Goal: Information Seeking & Learning: Compare options

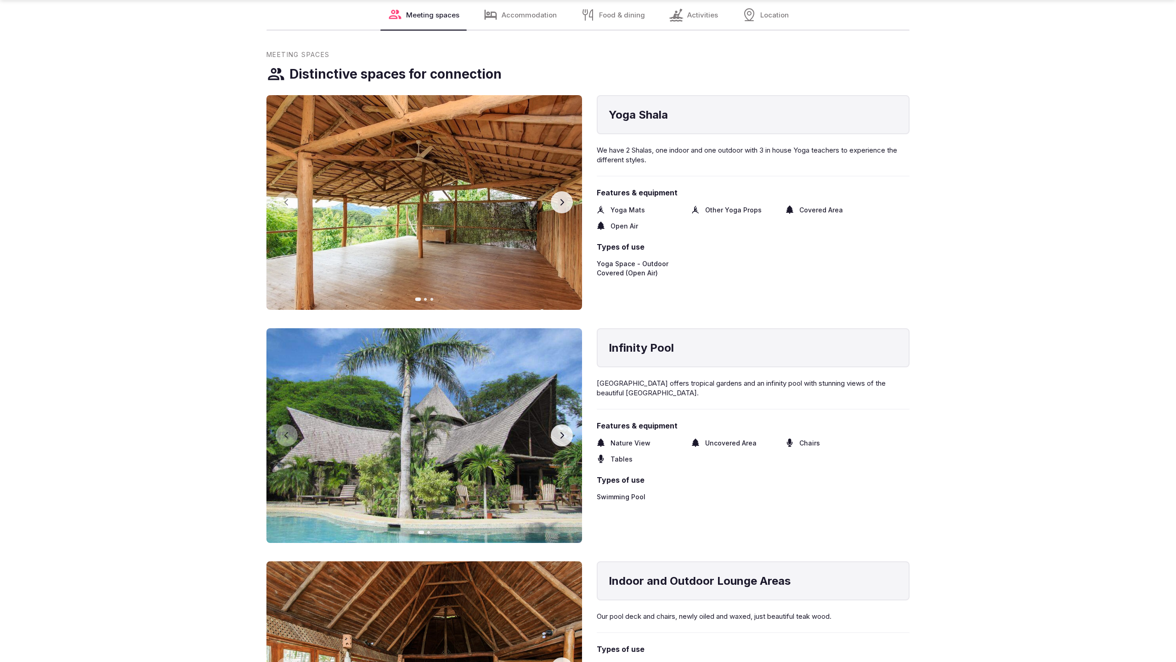
scroll to position [1869, 0]
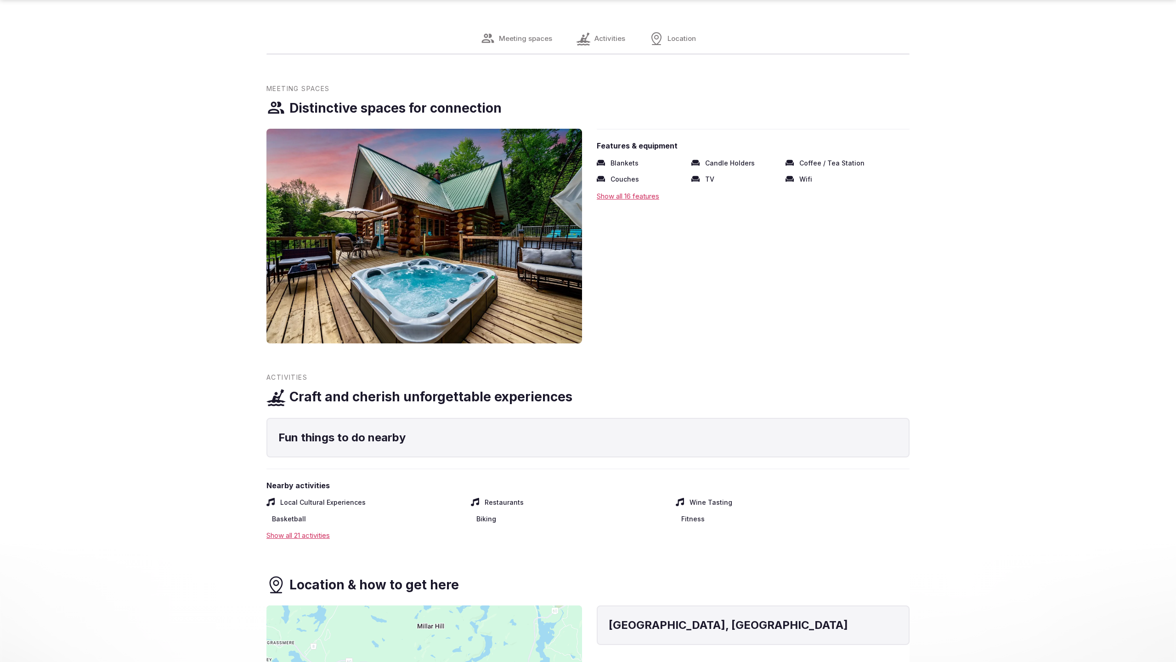
scroll to position [1900, 0]
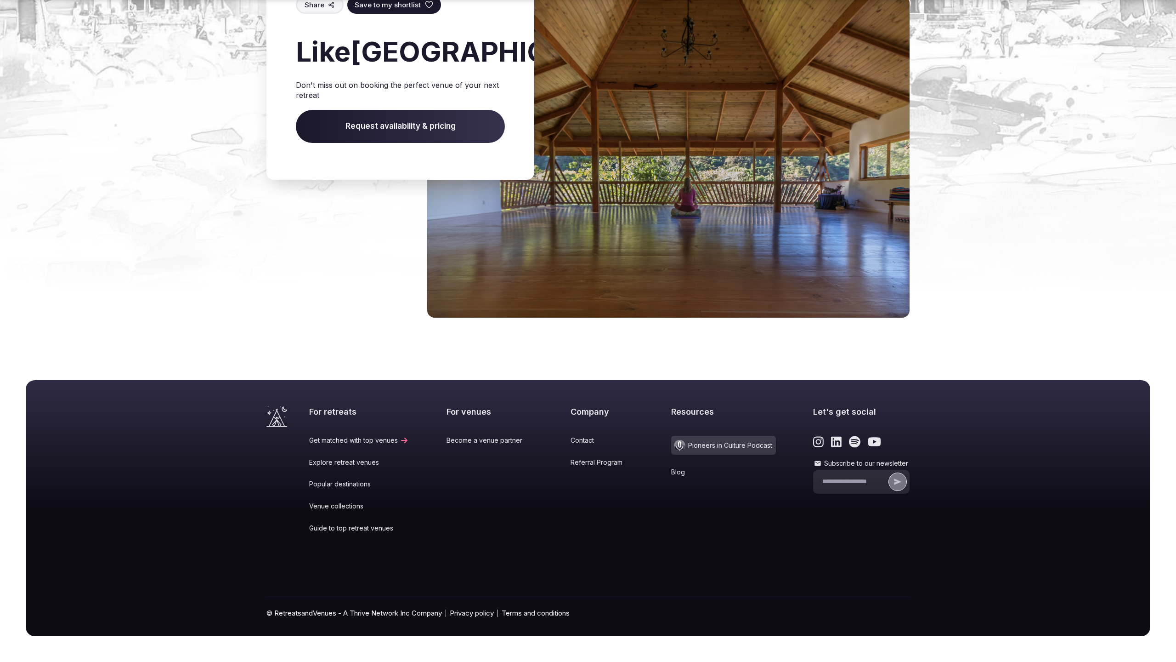
scroll to position [1024, 0]
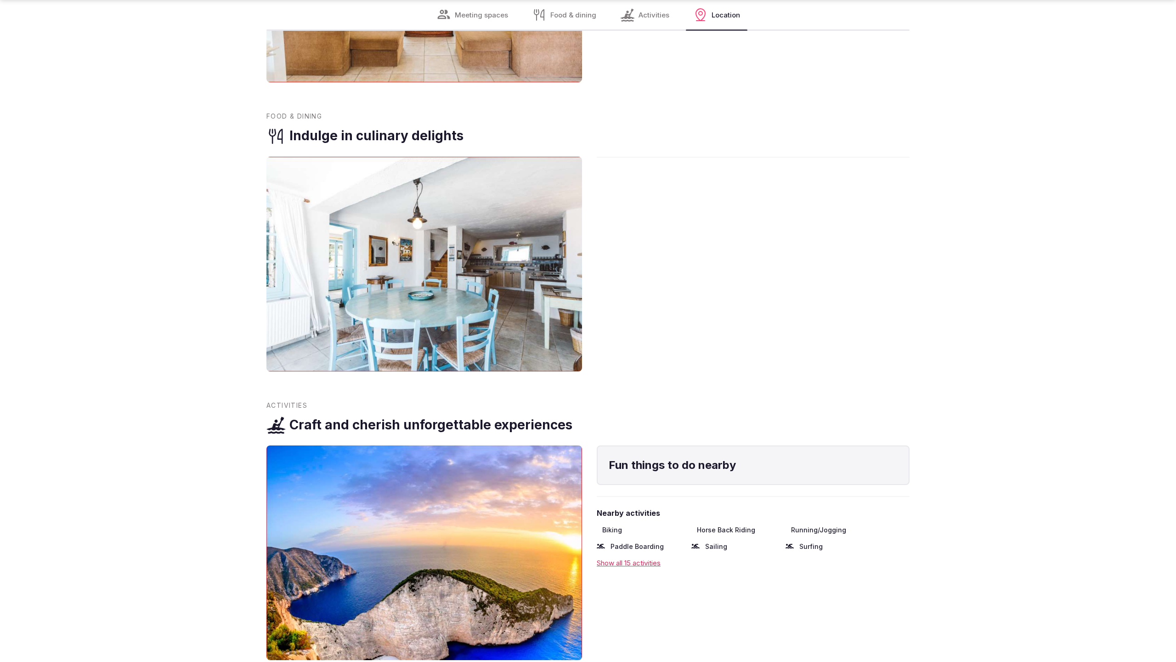
scroll to position [1848, 0]
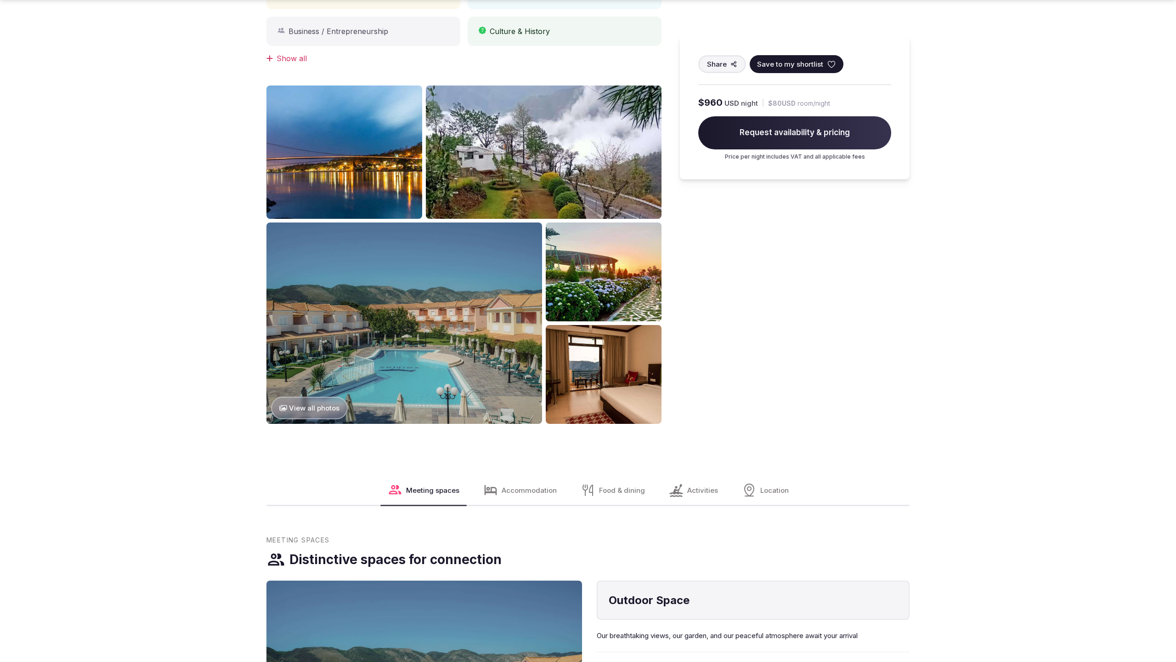
scroll to position [1257, 0]
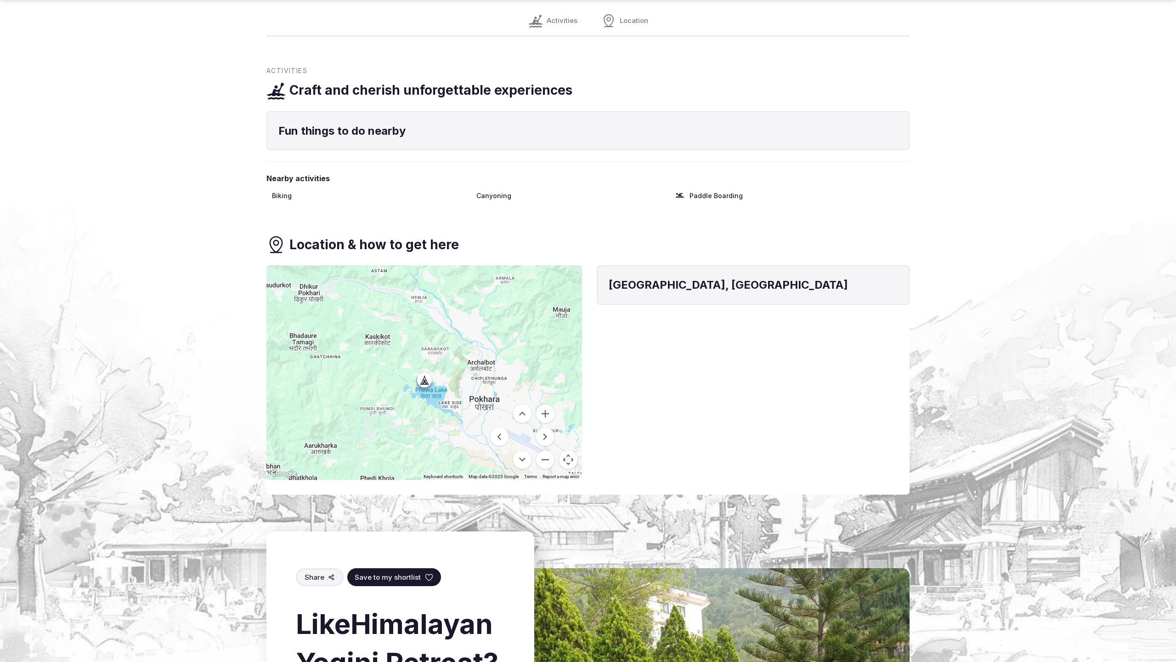
scroll to position [1227, 0]
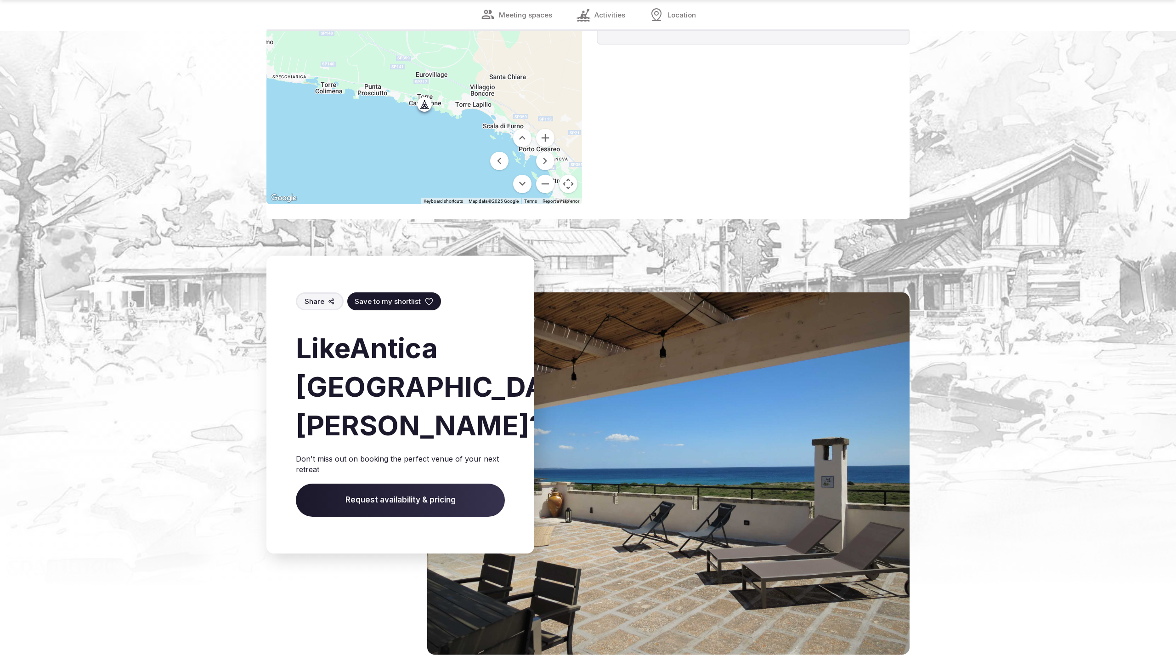
scroll to position [1723, 0]
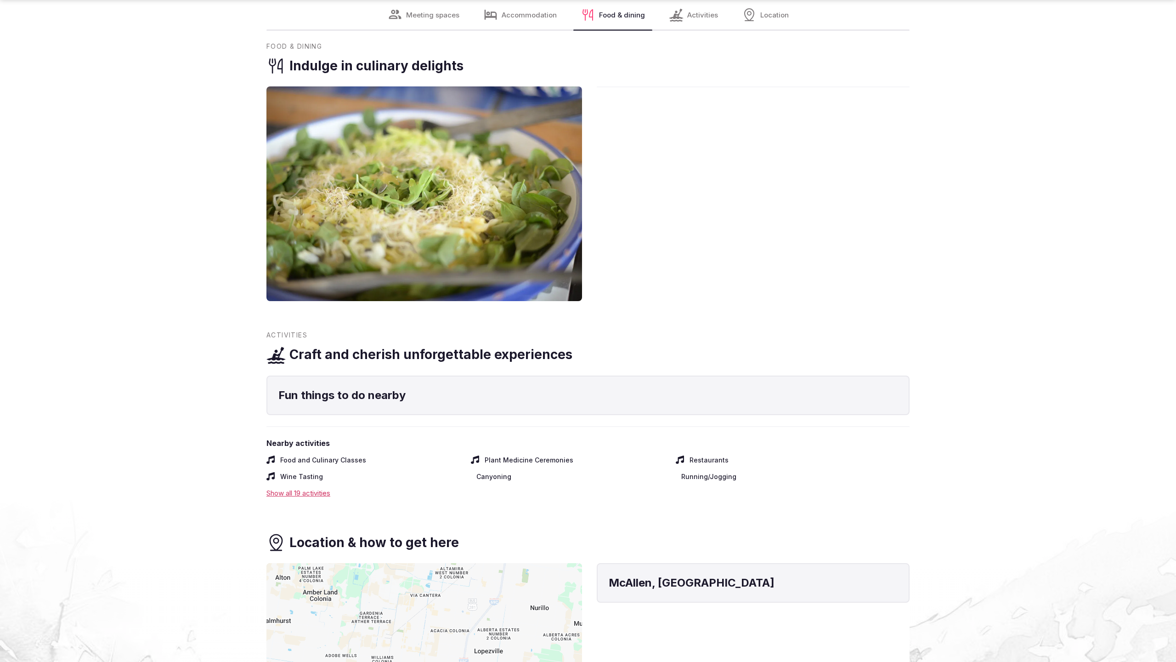
scroll to position [2511, 0]
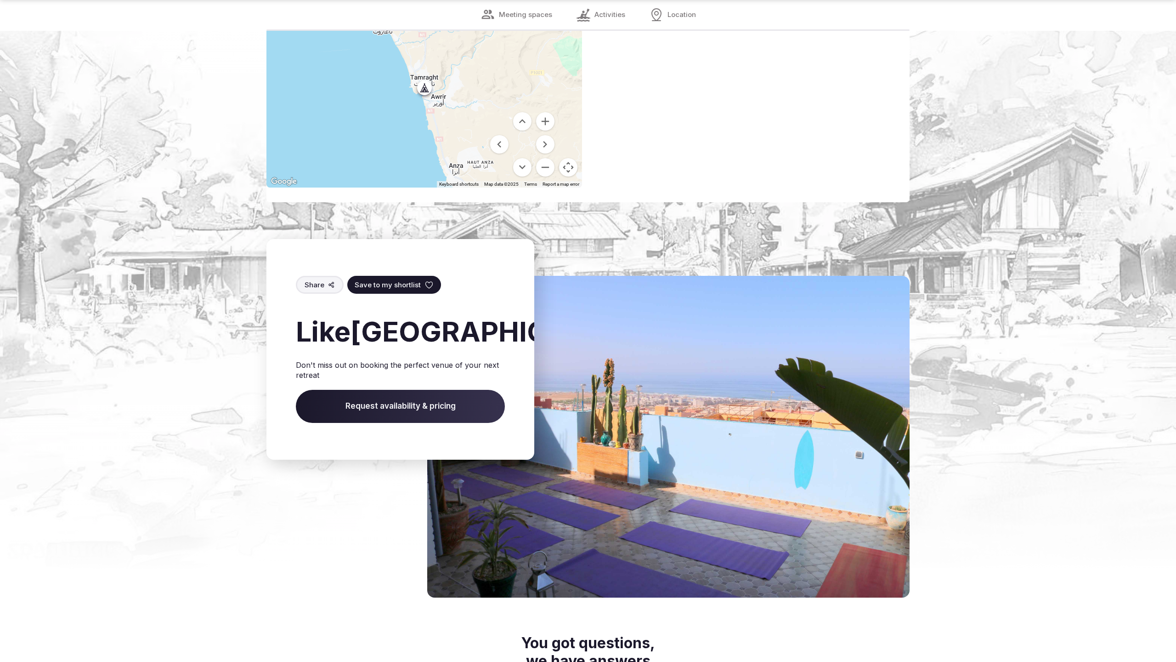
scroll to position [1704, 0]
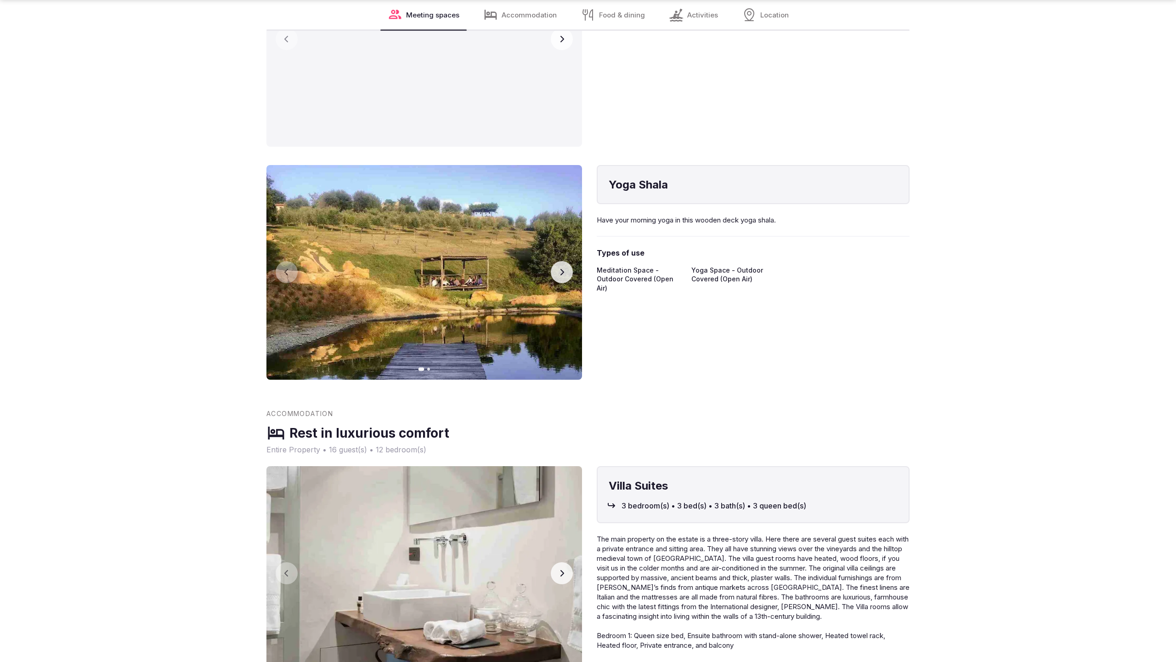
scroll to position [2511, 0]
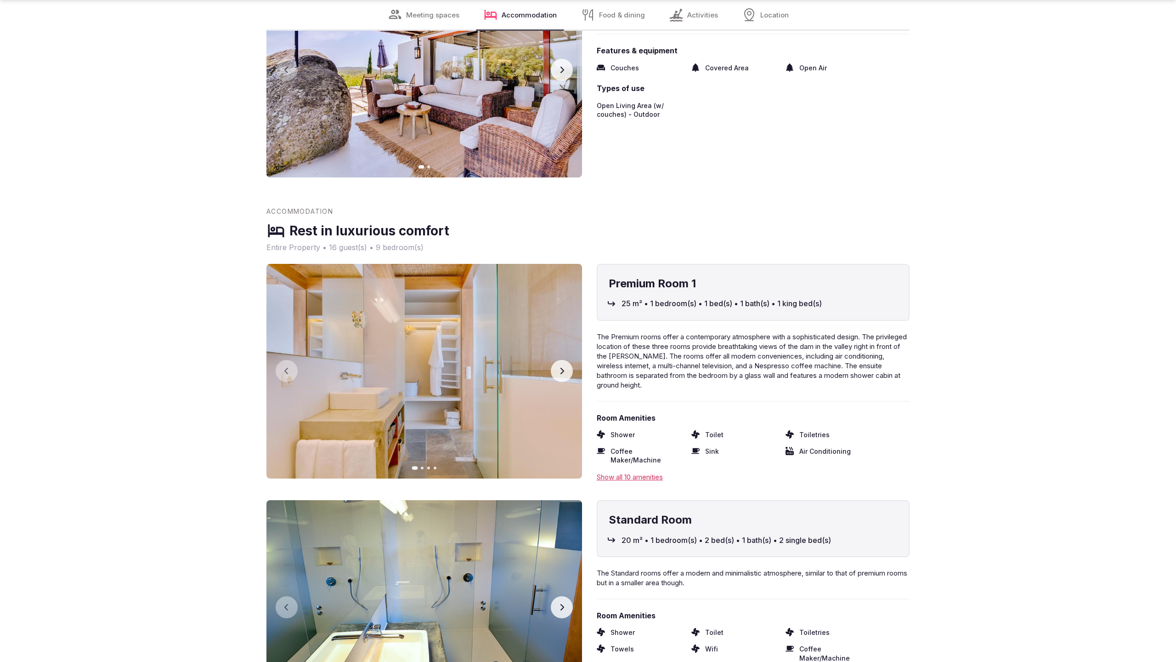
scroll to position [2511, 0]
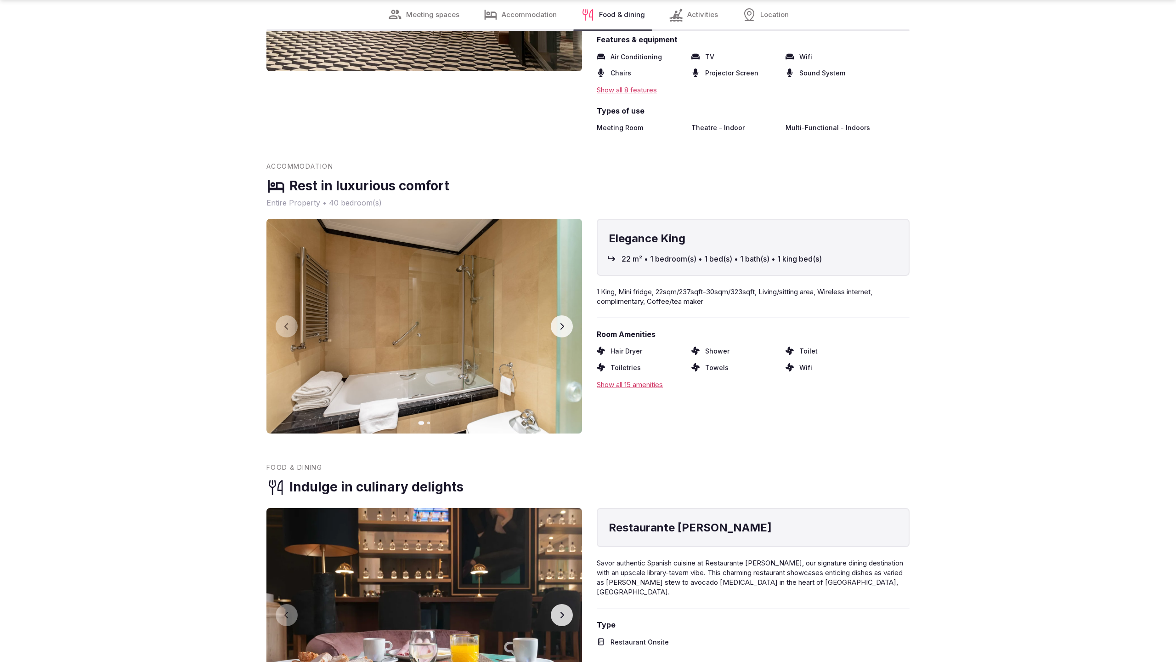
scroll to position [1869, 0]
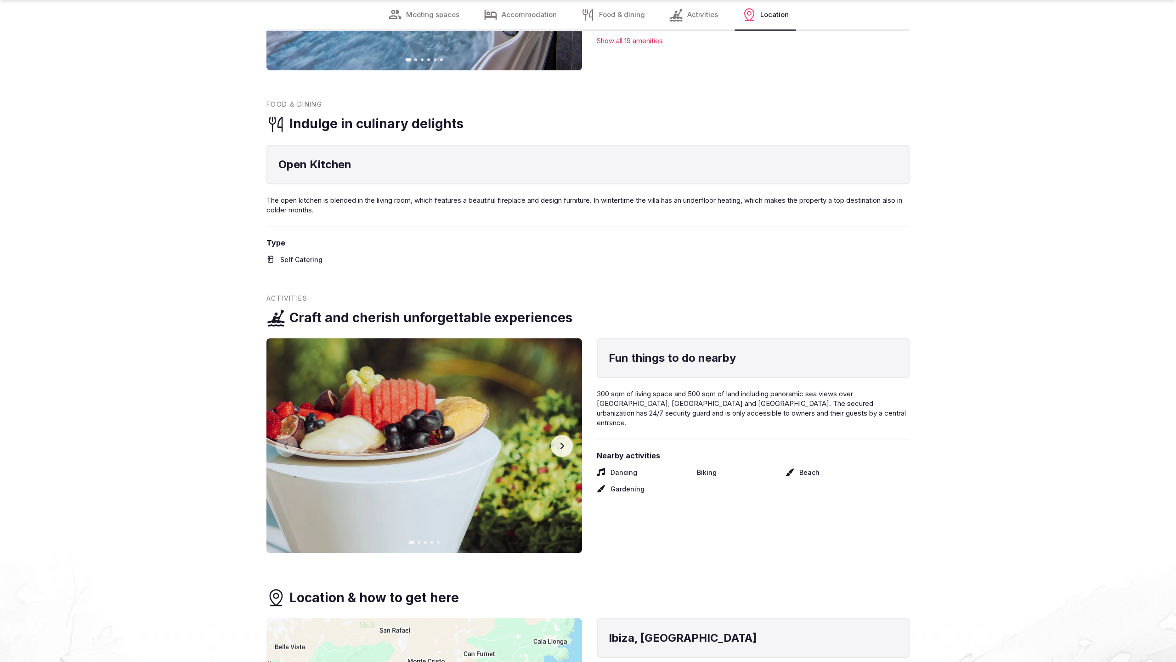
scroll to position [1869, 0]
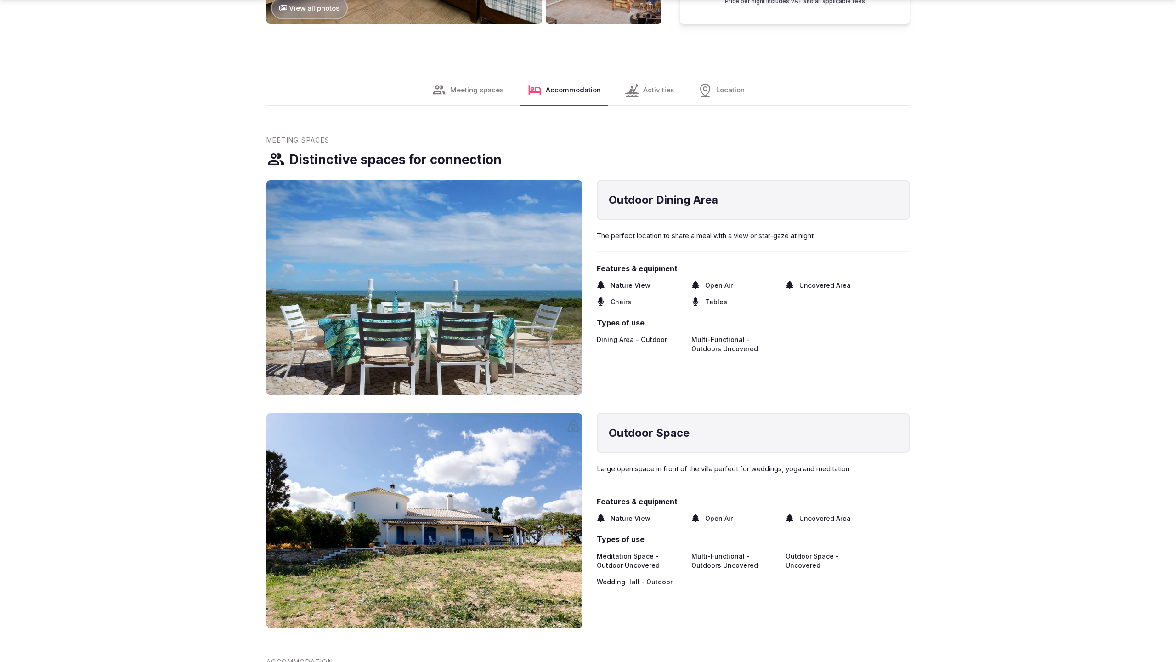
scroll to position [1900, 0]
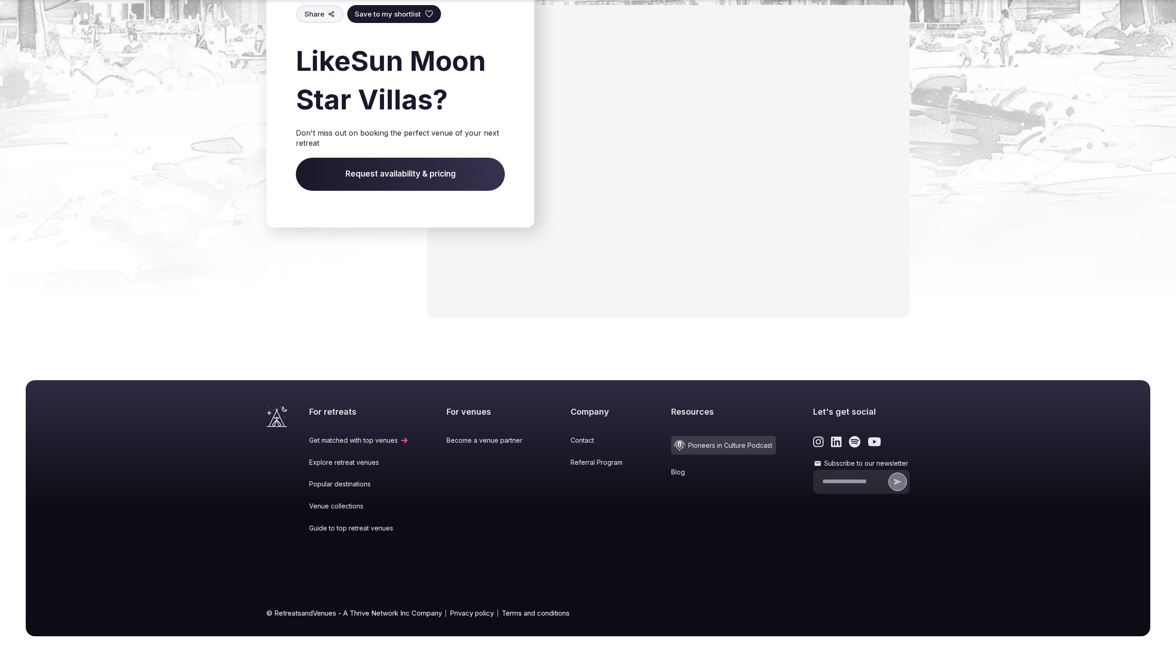
scroll to position [1147, 0]
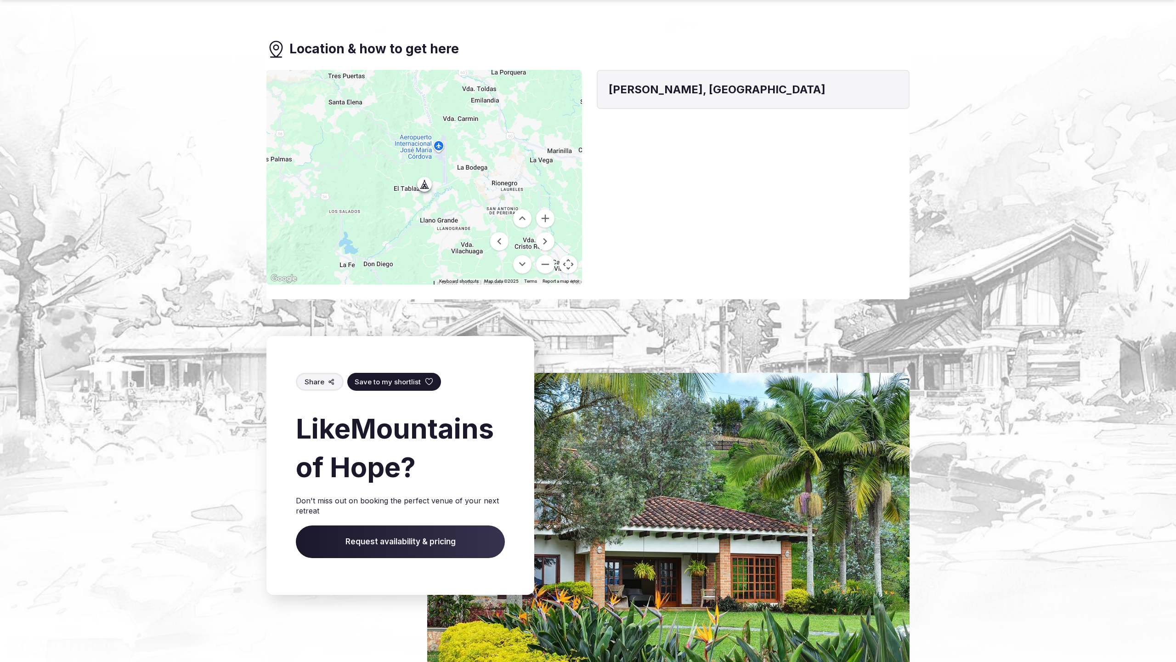
scroll to position [979, 0]
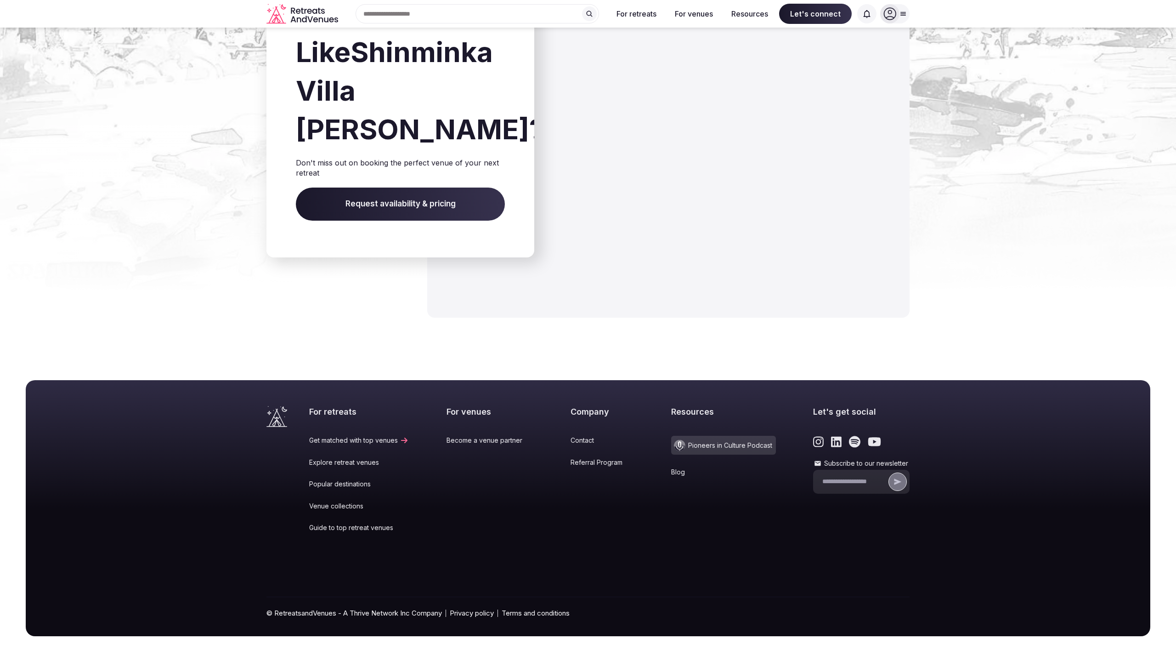
scroll to position [1220, 0]
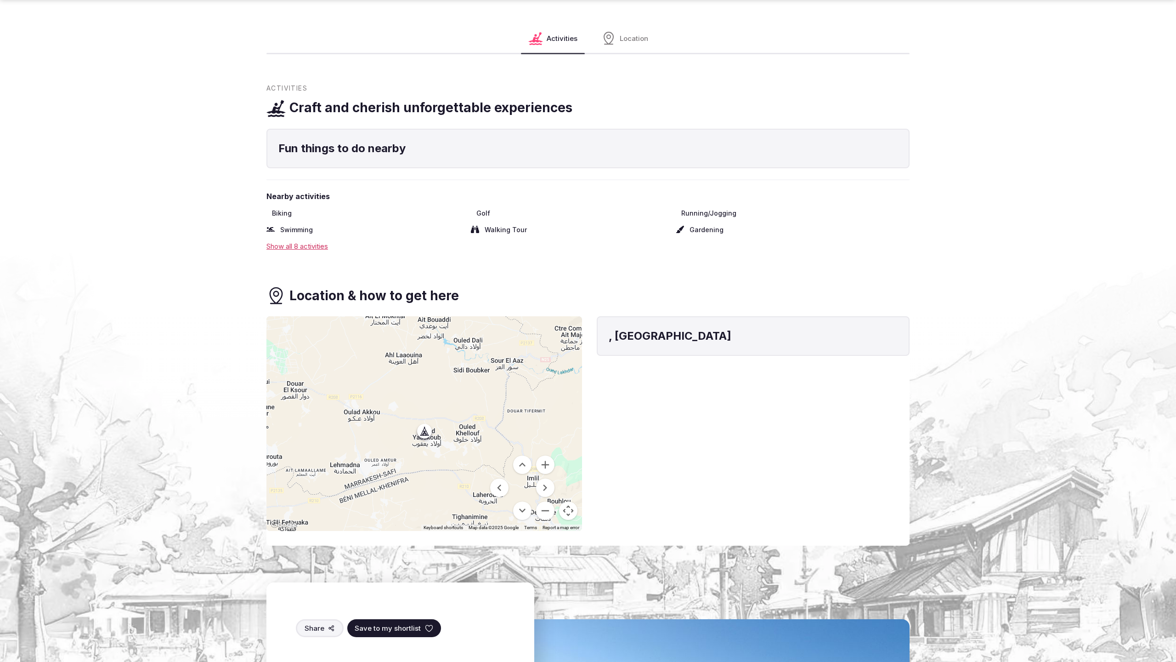
scroll to position [1238, 0]
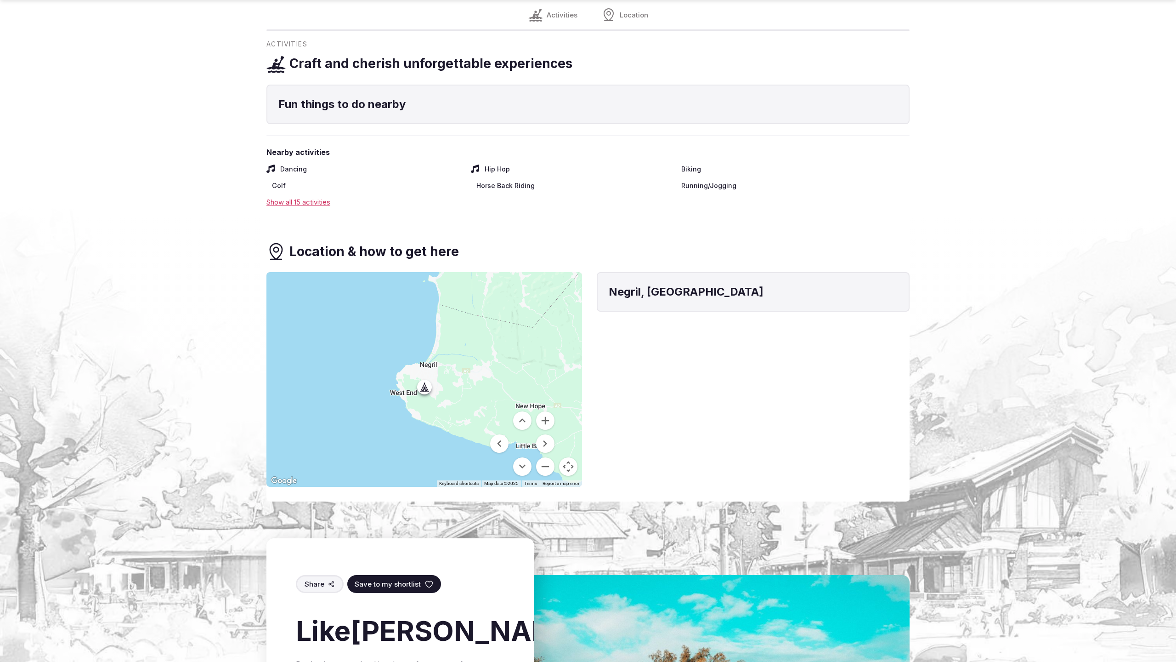
scroll to position [1174, 0]
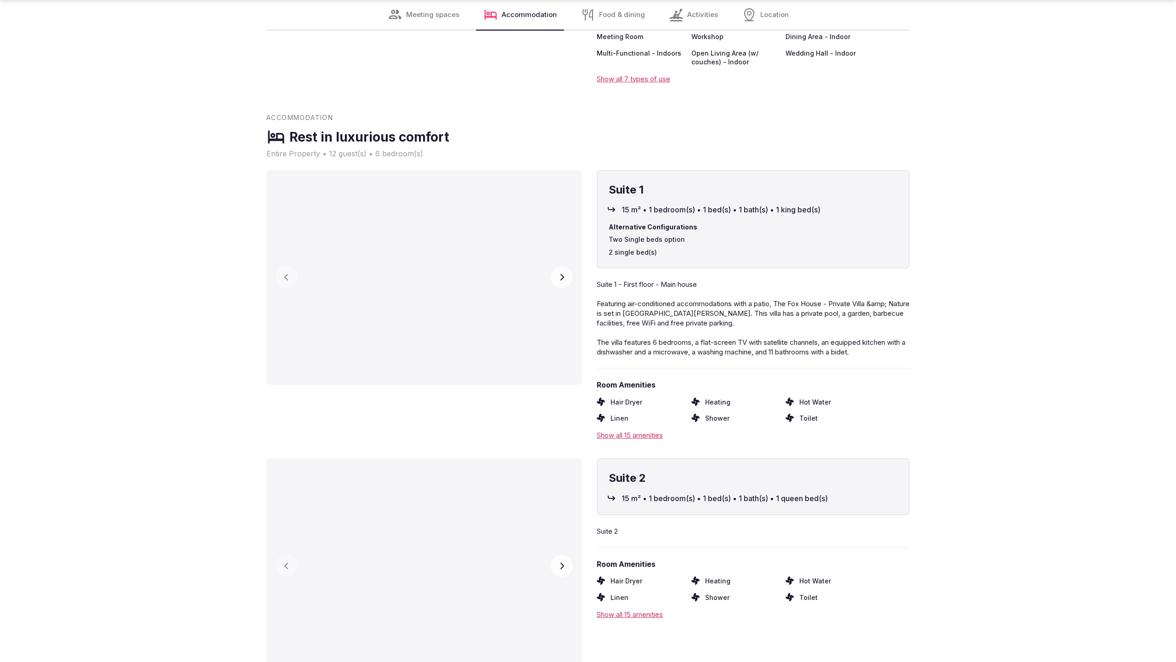
scroll to position [2511, 0]
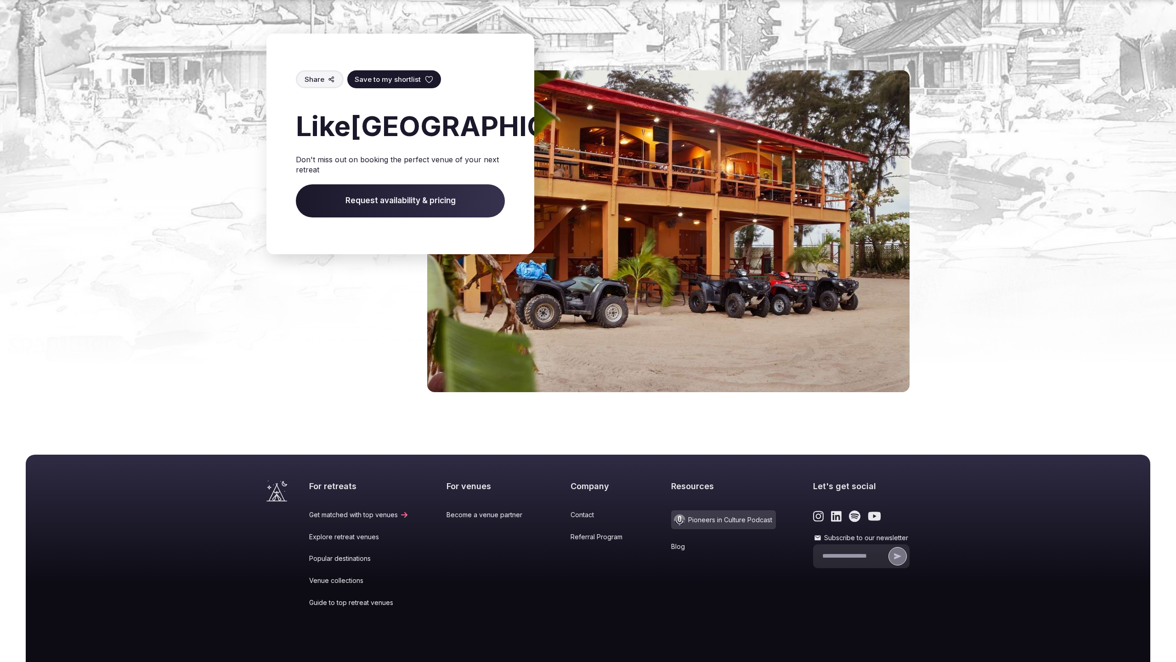
scroll to position [1296, 0]
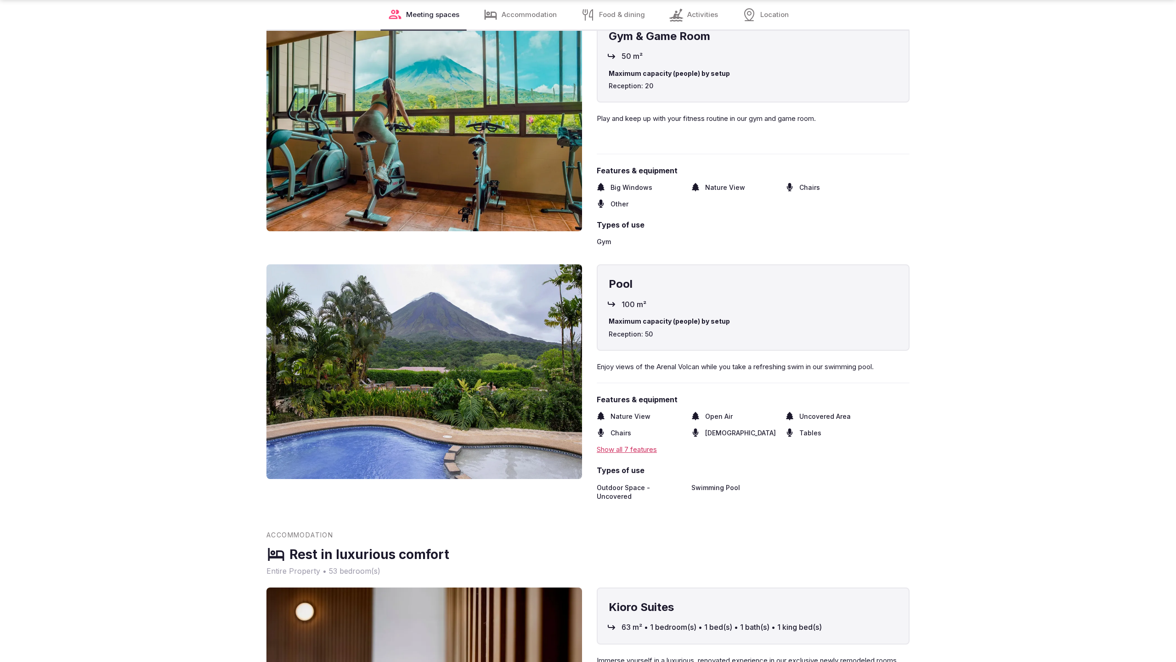
scroll to position [2480, 0]
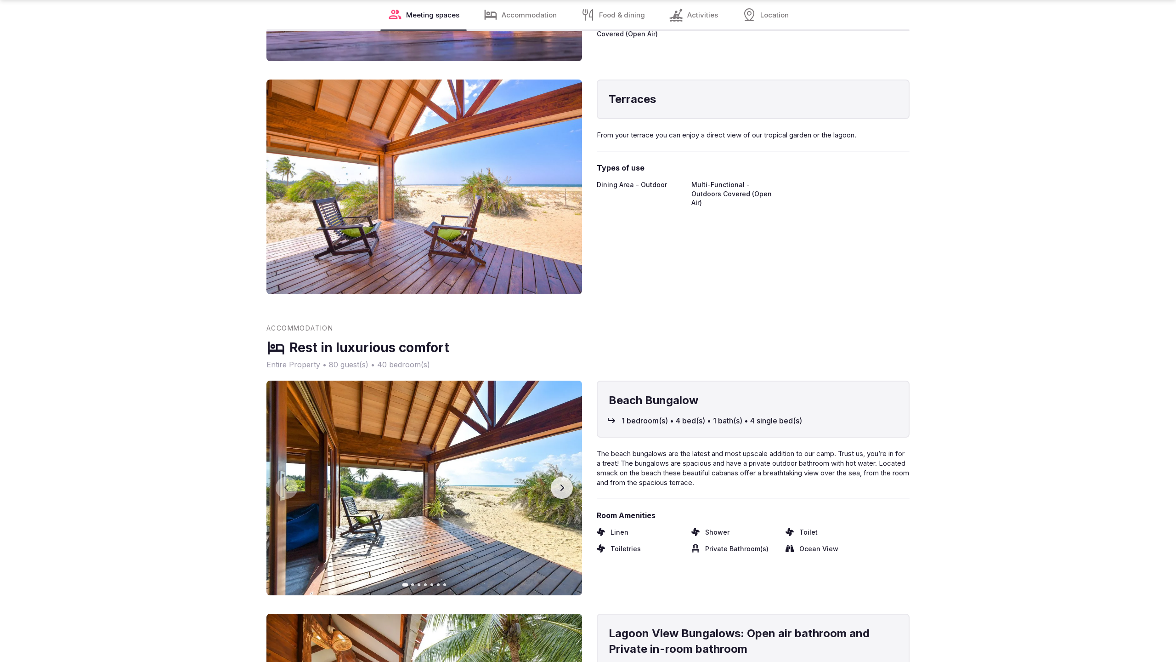
scroll to position [1869, 0]
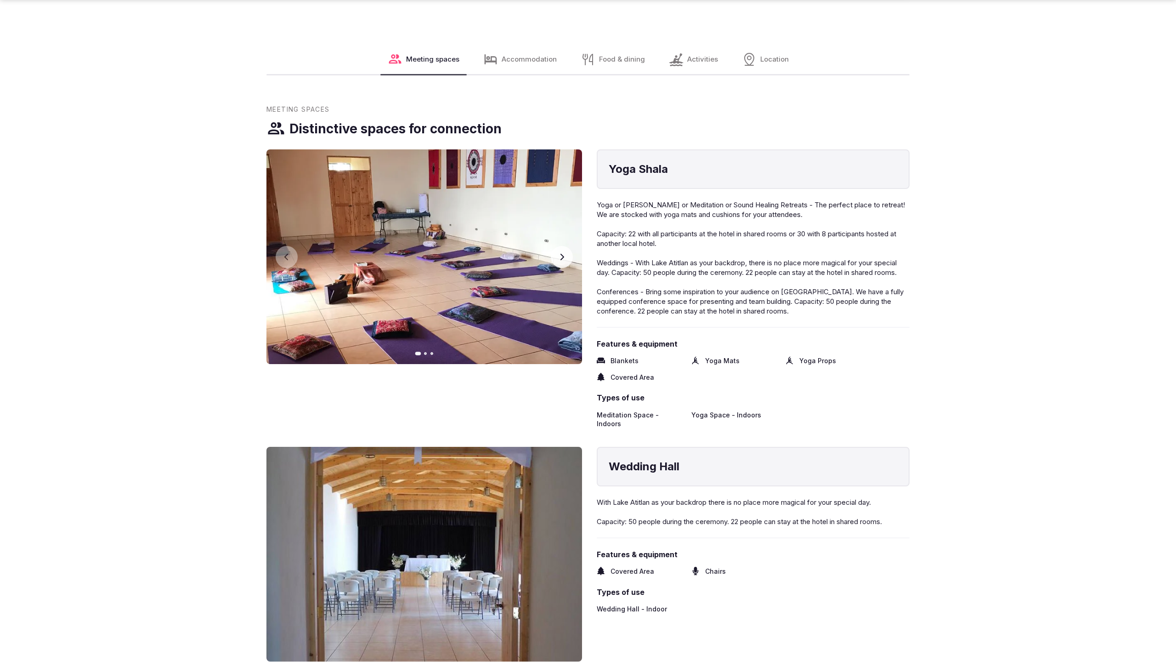
scroll to position [1900, 0]
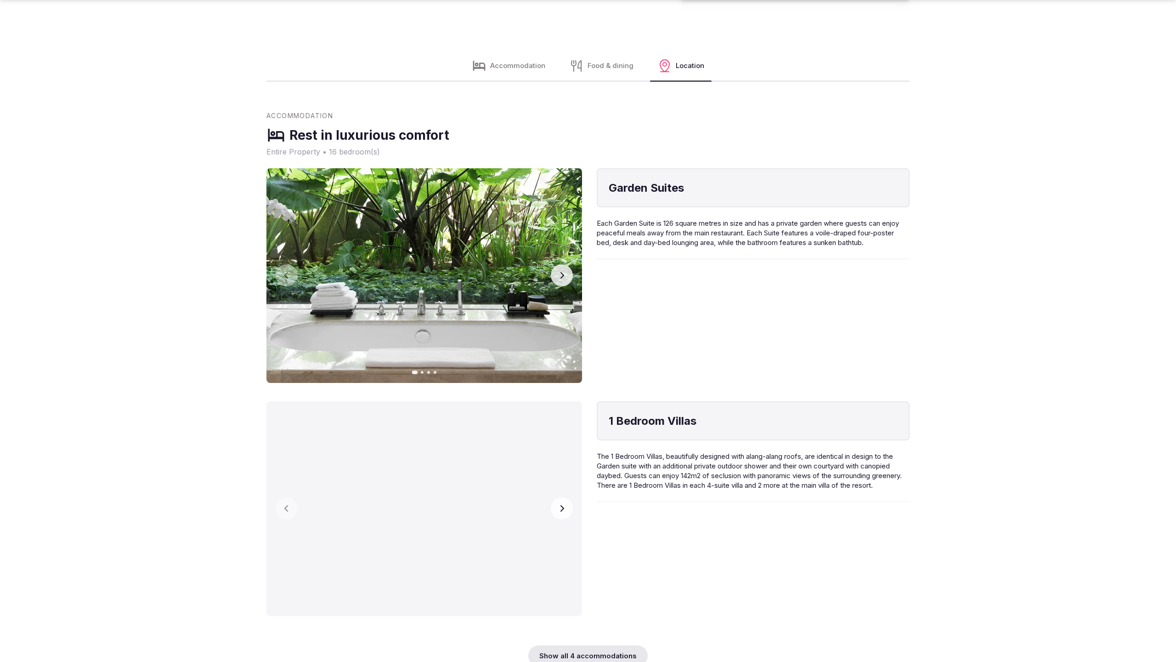
scroll to position [1900, 0]
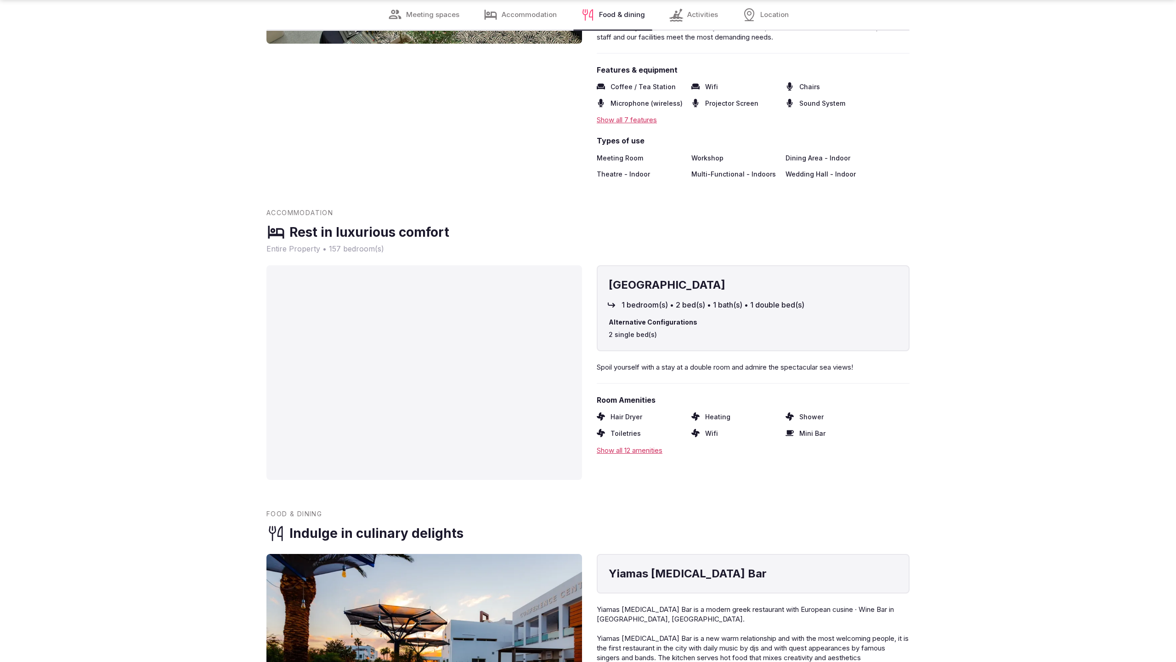
scroll to position [1869, 0]
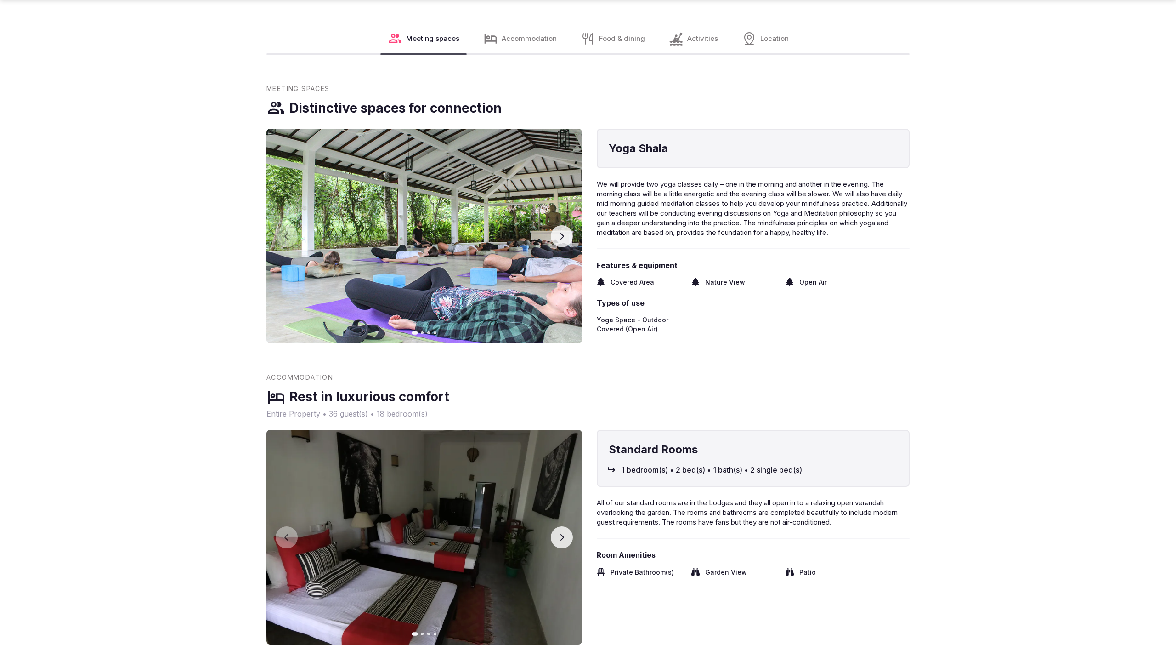
scroll to position [1900, 0]
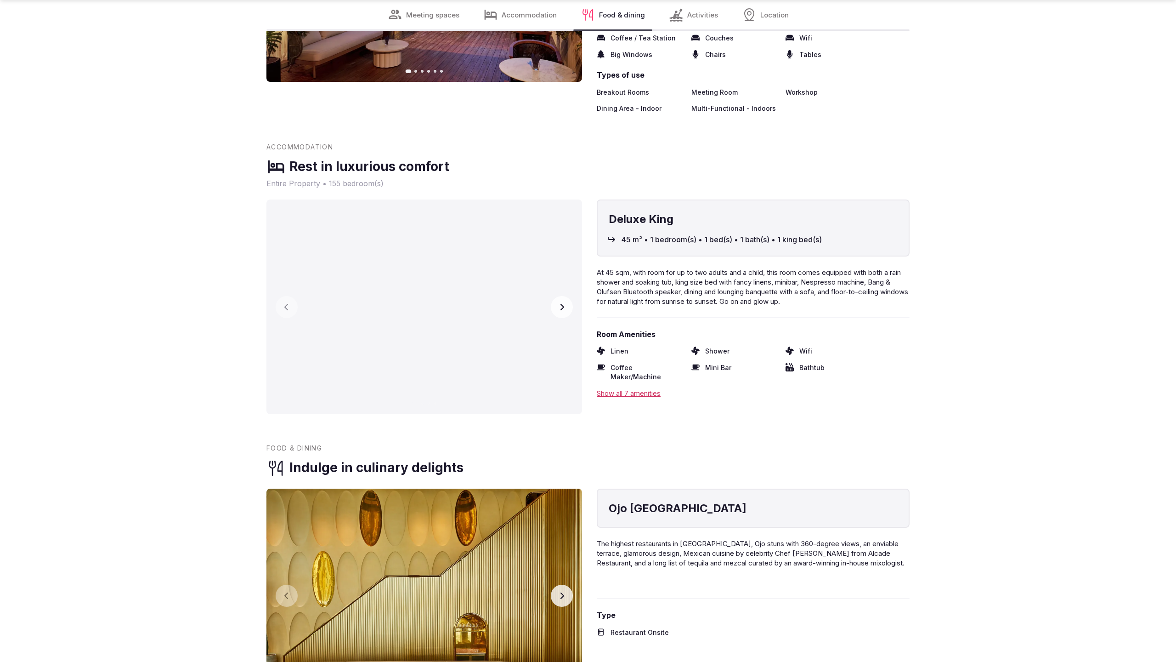
scroll to position [1869, 0]
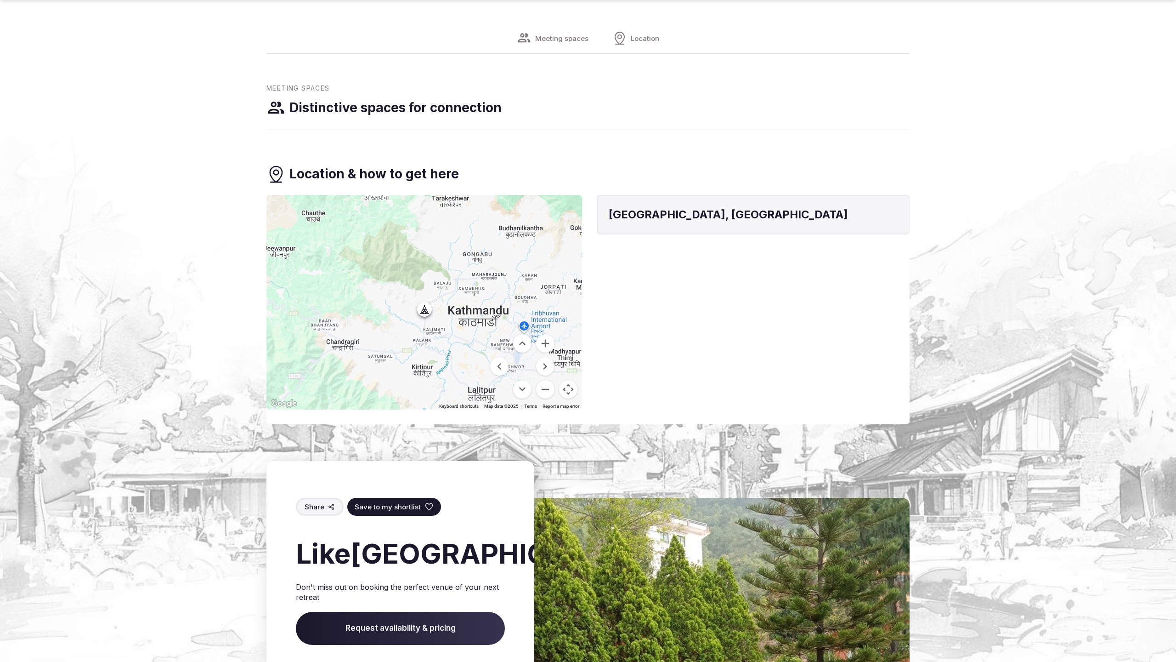
scroll to position [1157, 0]
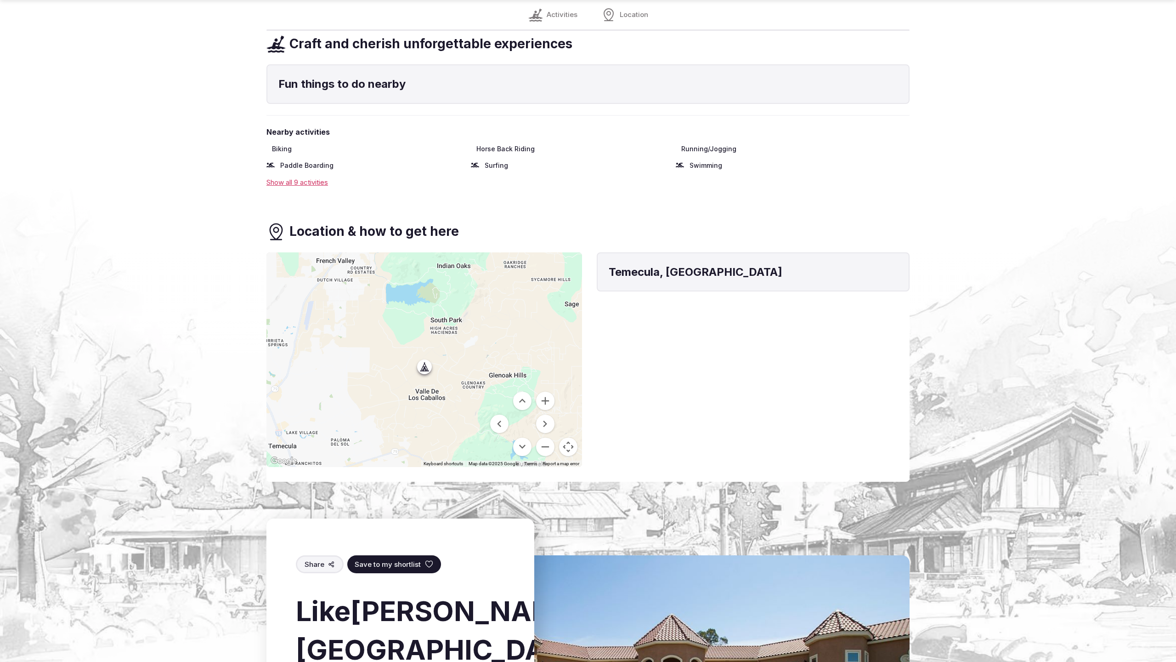
scroll to position [1174, 0]
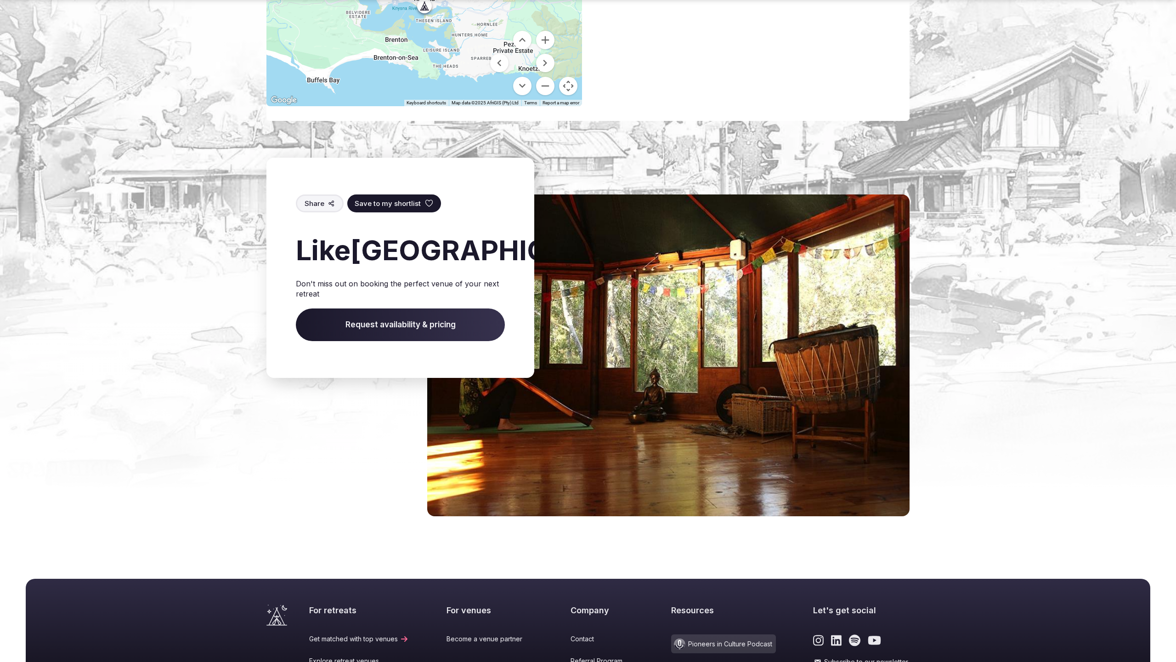
scroll to position [813, 0]
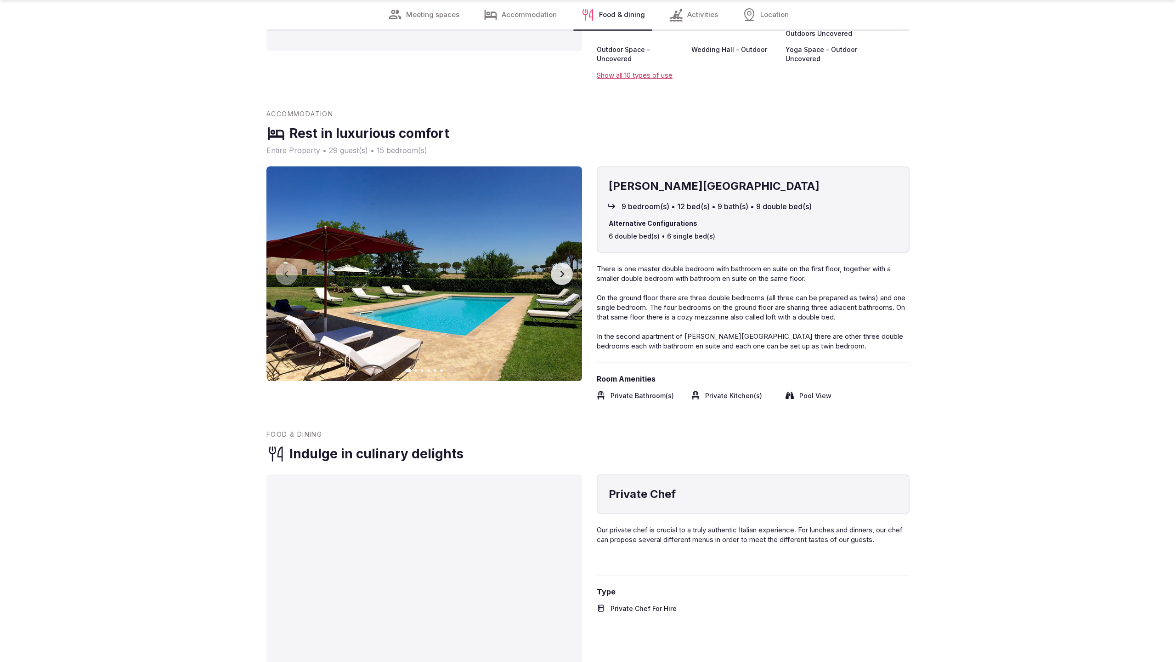
scroll to position [1869, 0]
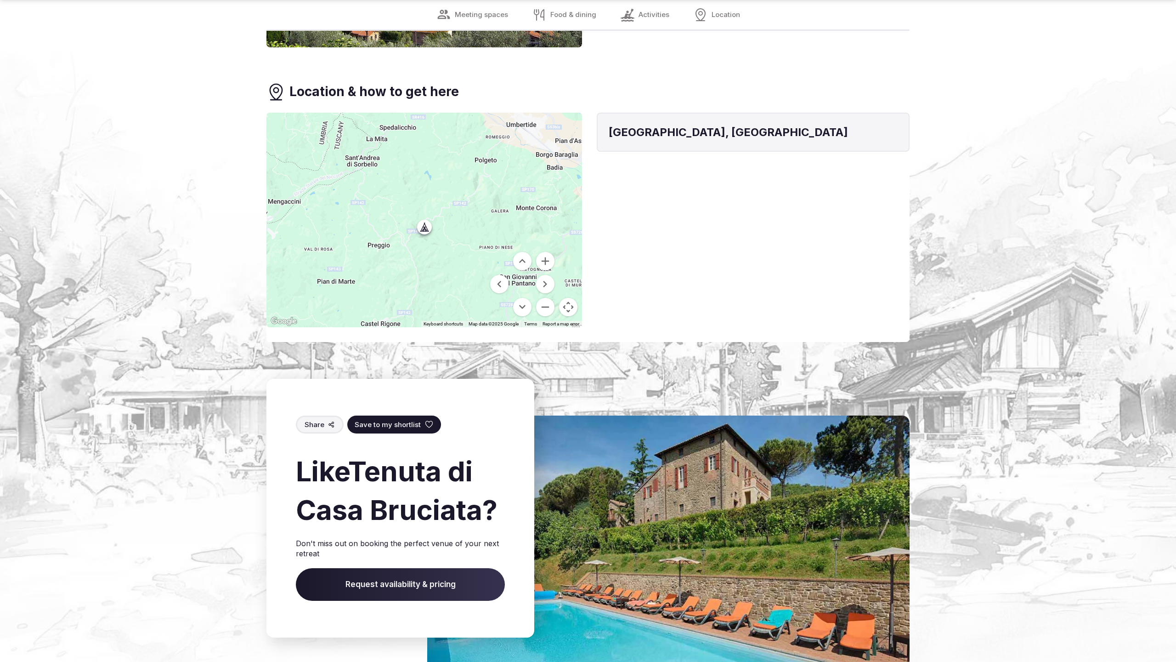
scroll to position [1676, 0]
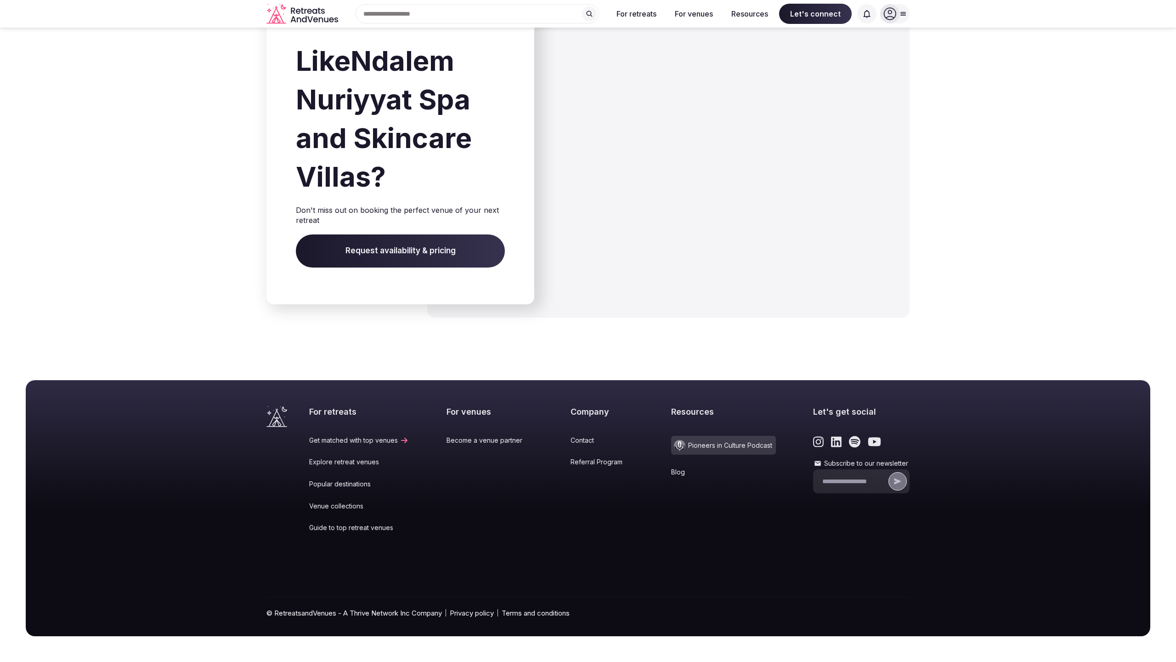
scroll to position [1300, 0]
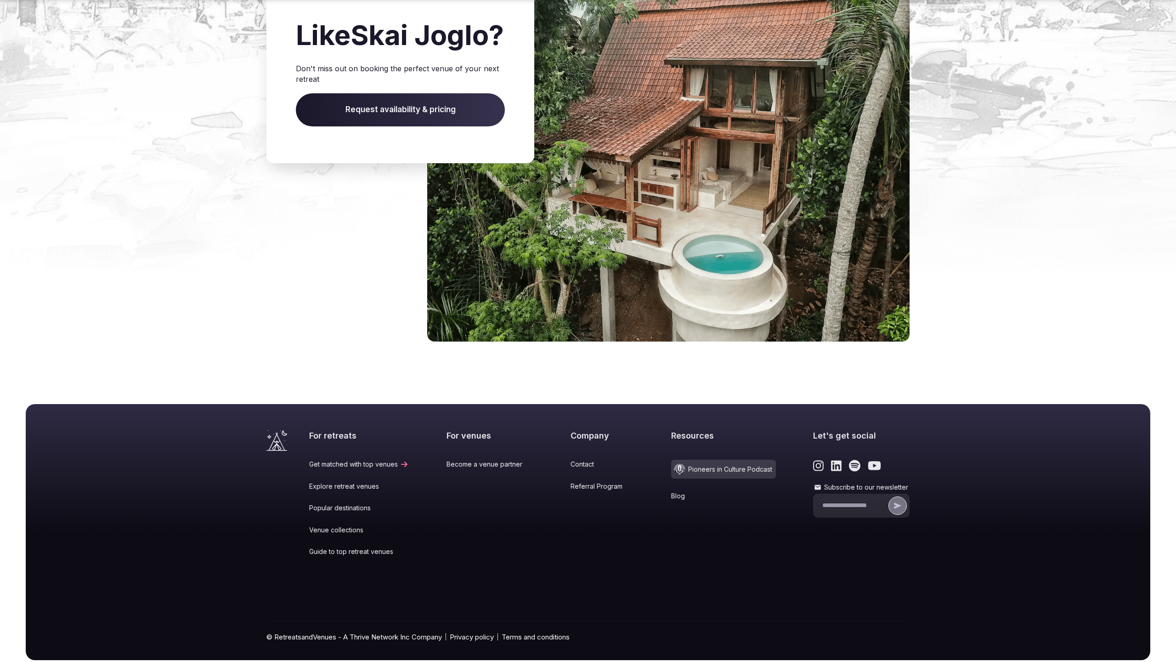
scroll to position [1240, 0]
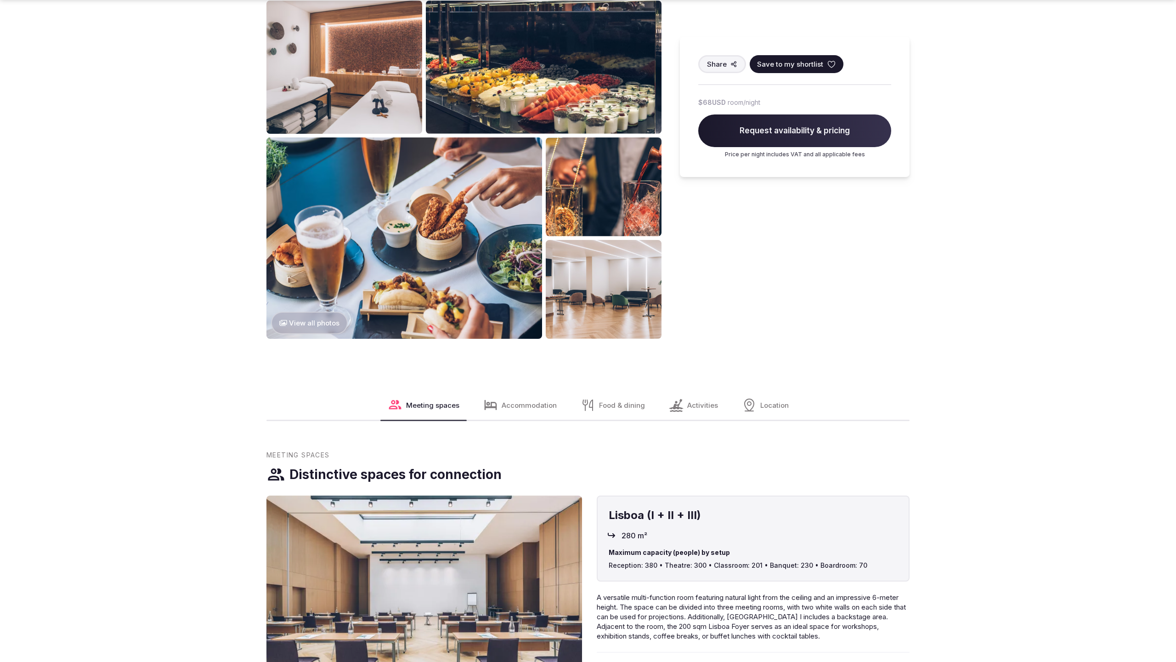
scroll to position [1257, 0]
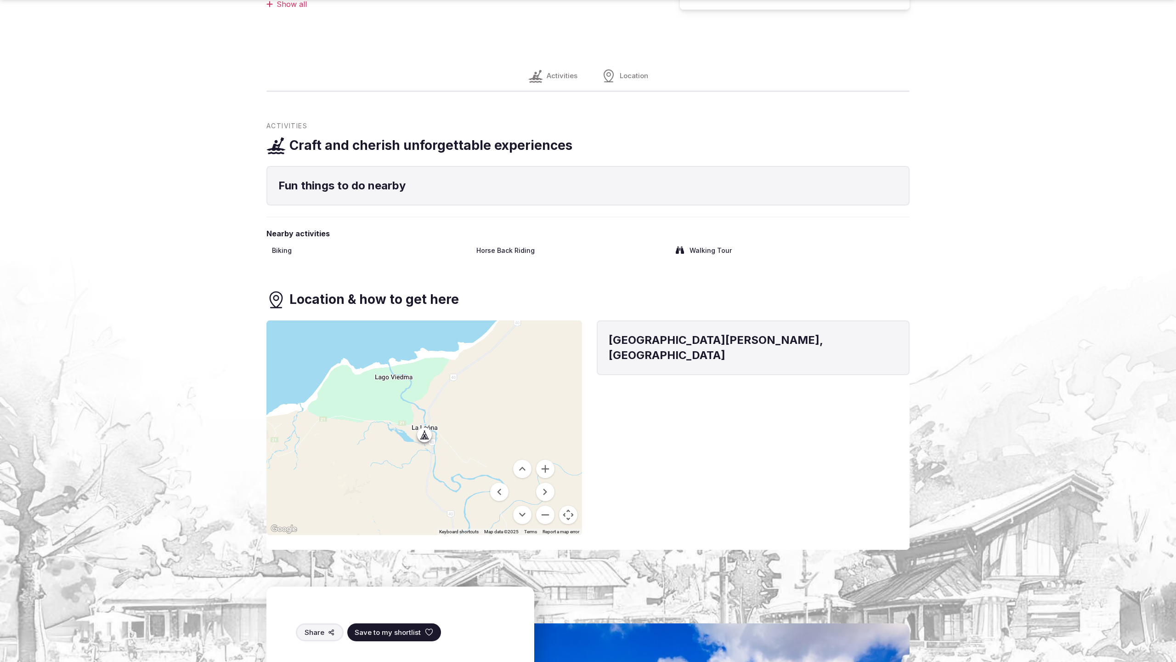
scroll to position [1205, 0]
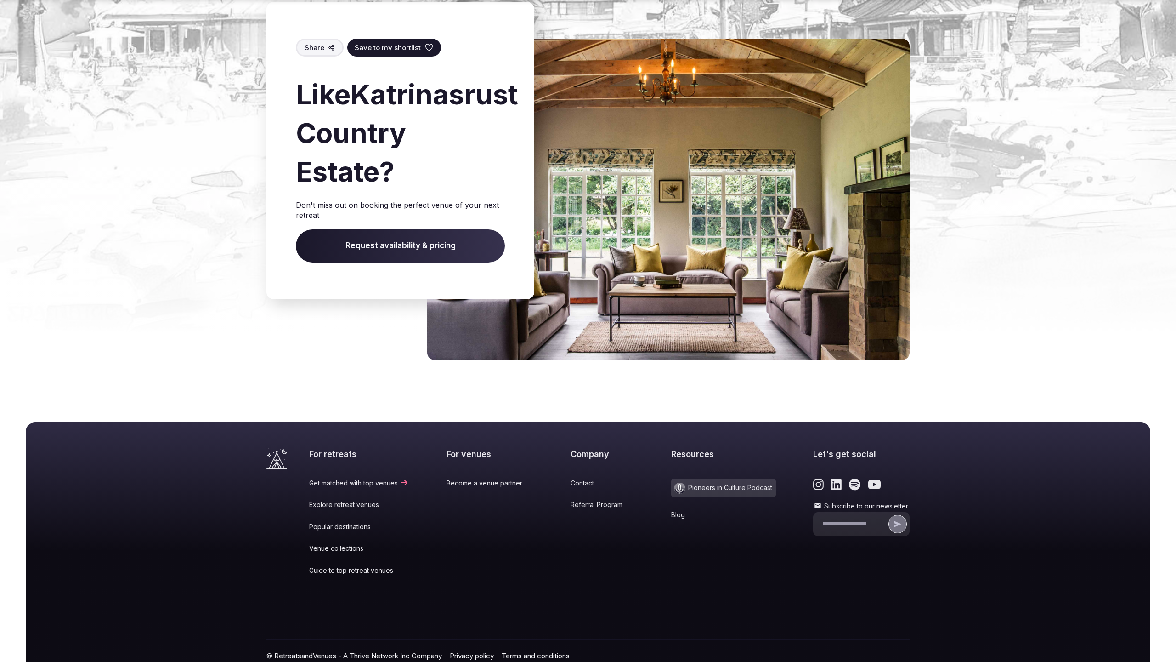
scroll to position [1296, 0]
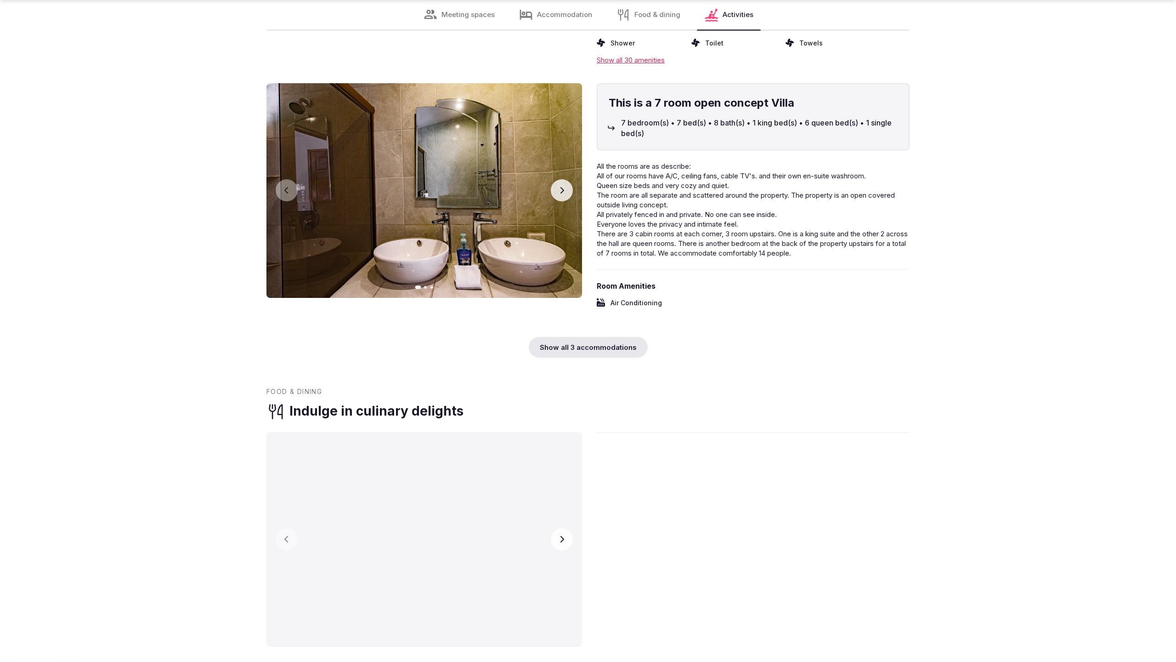
scroll to position [2511, 0]
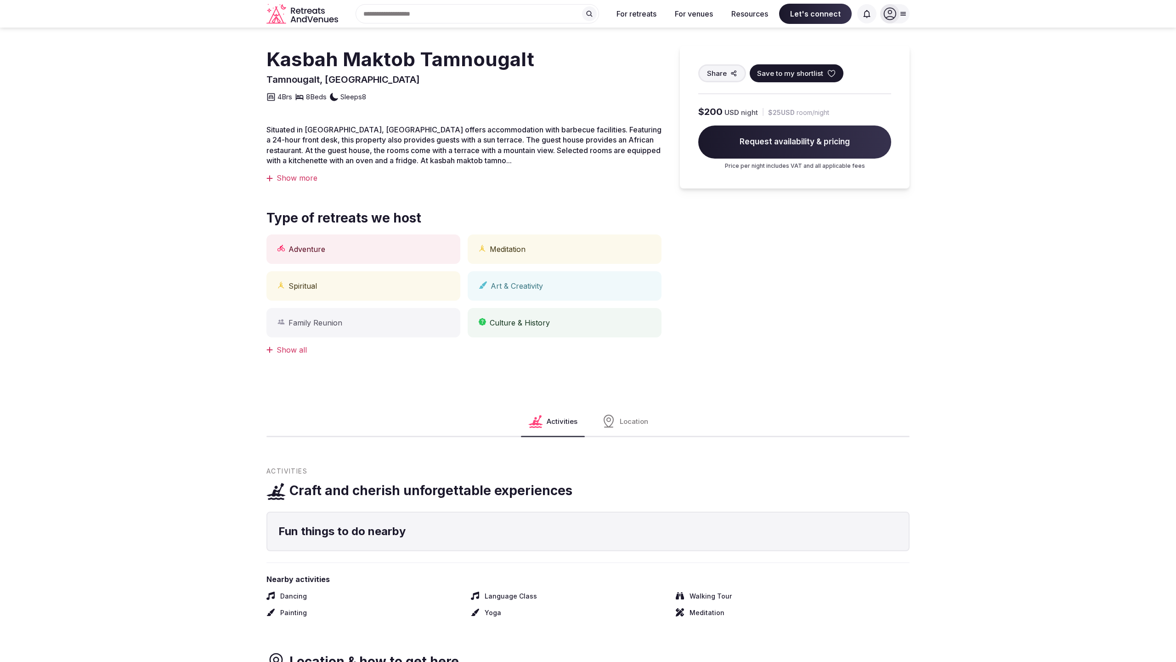
scroll to position [557, 0]
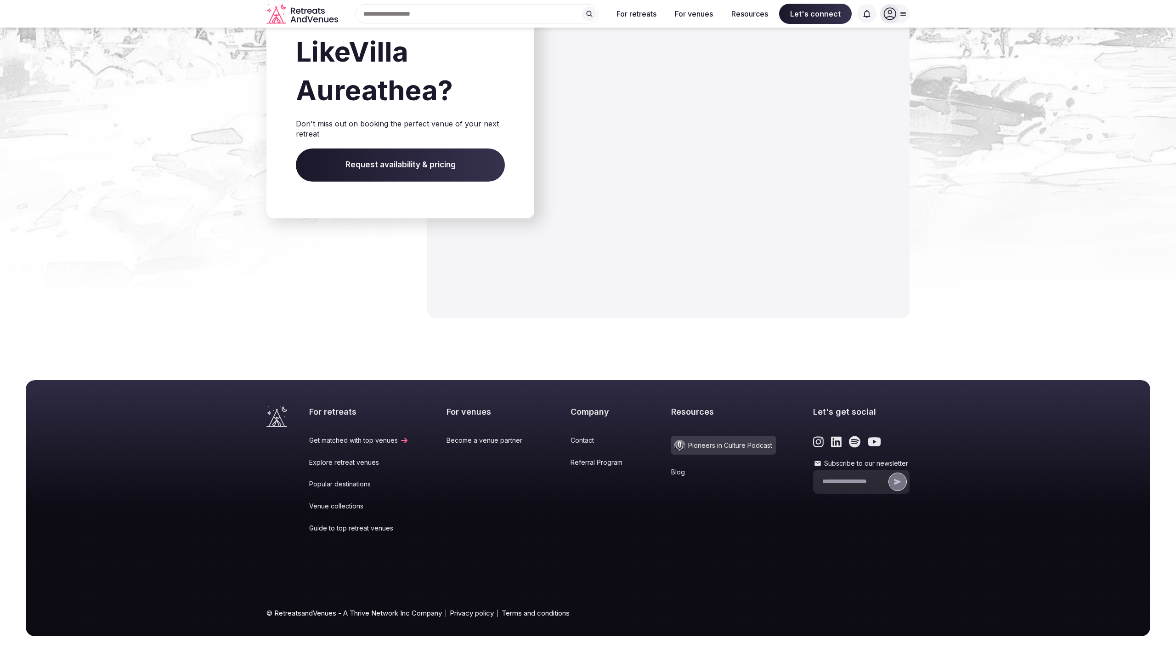
scroll to position [1069, 0]
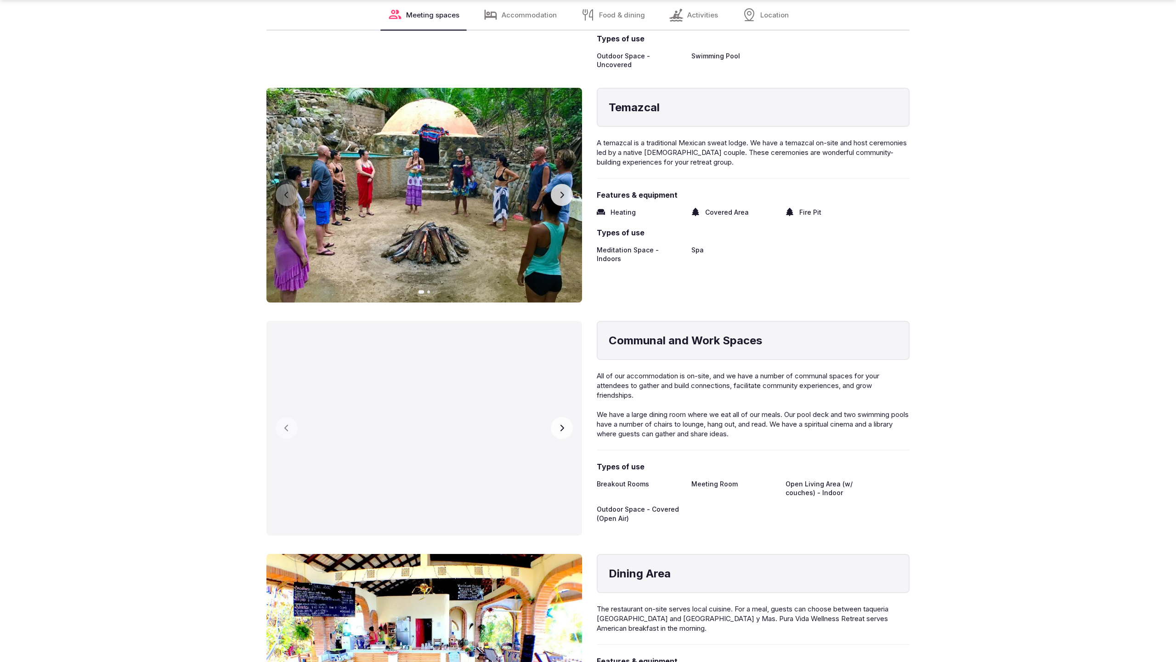
scroll to position [2480, 0]
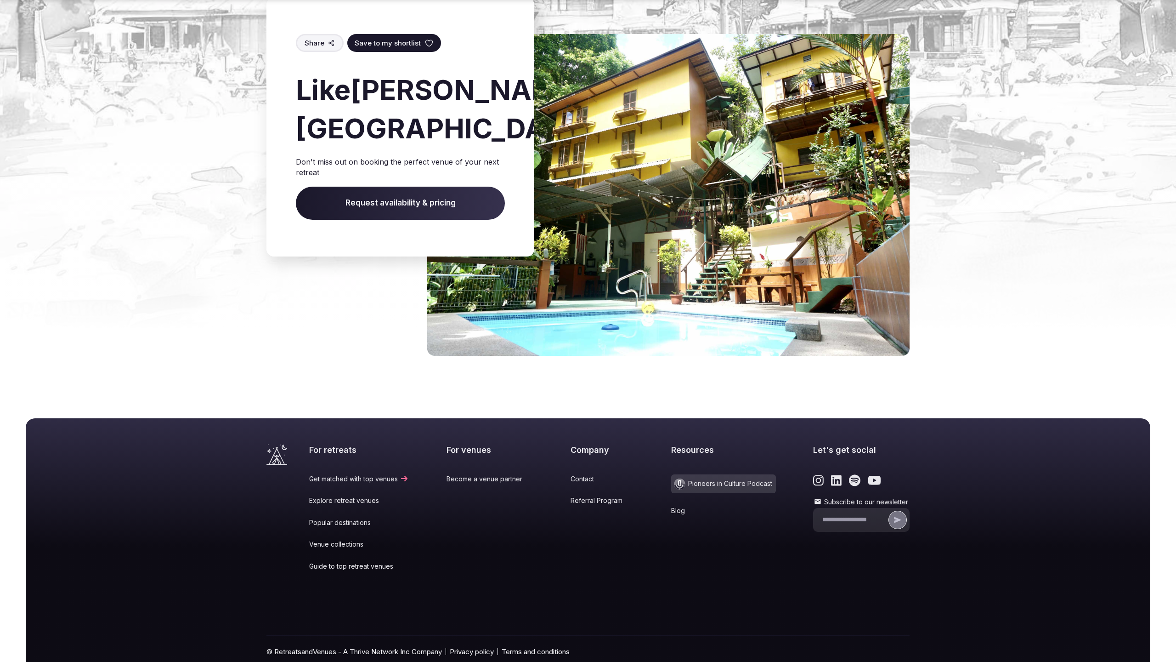
scroll to position [1296, 0]
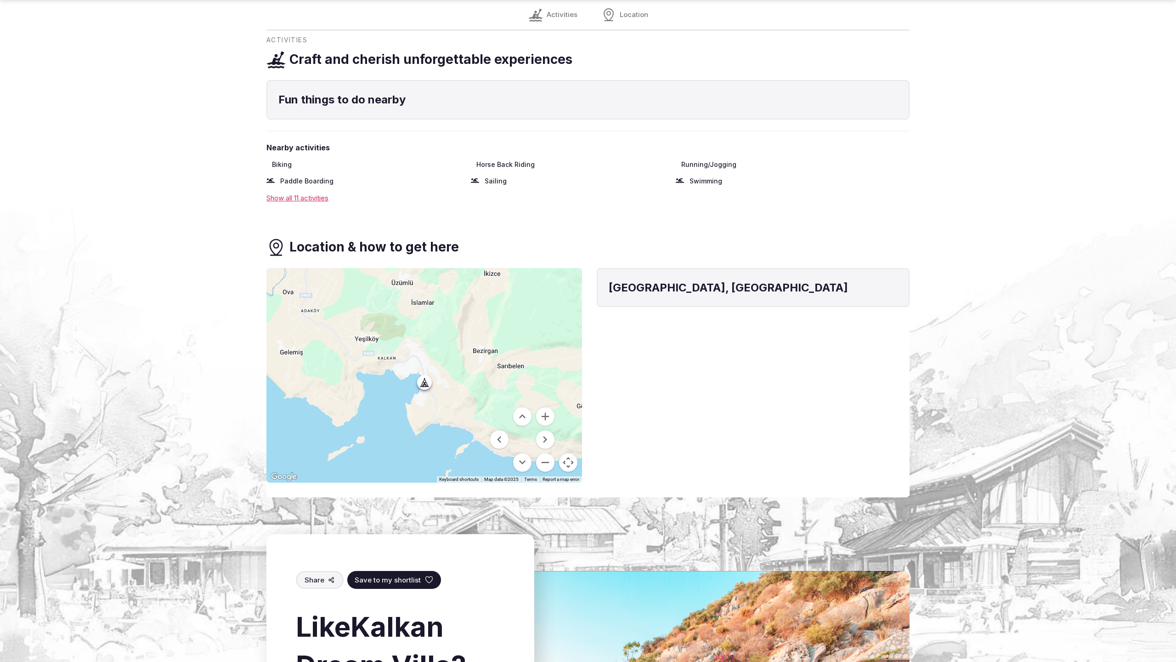
scroll to position [1191, 0]
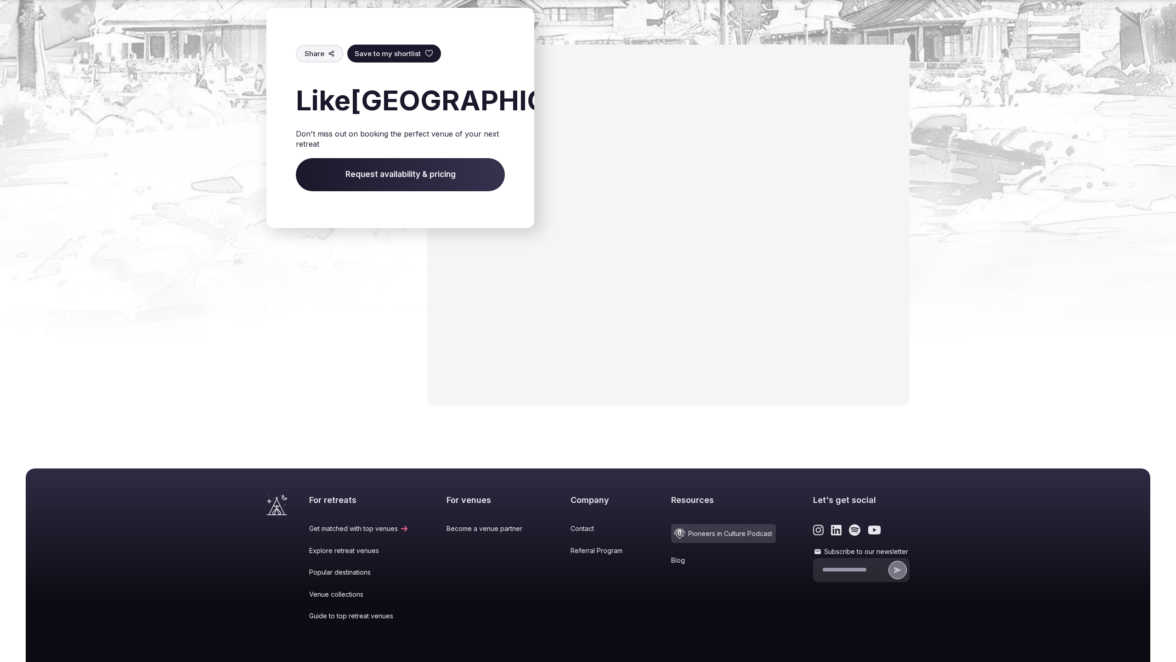
scroll to position [1315, 0]
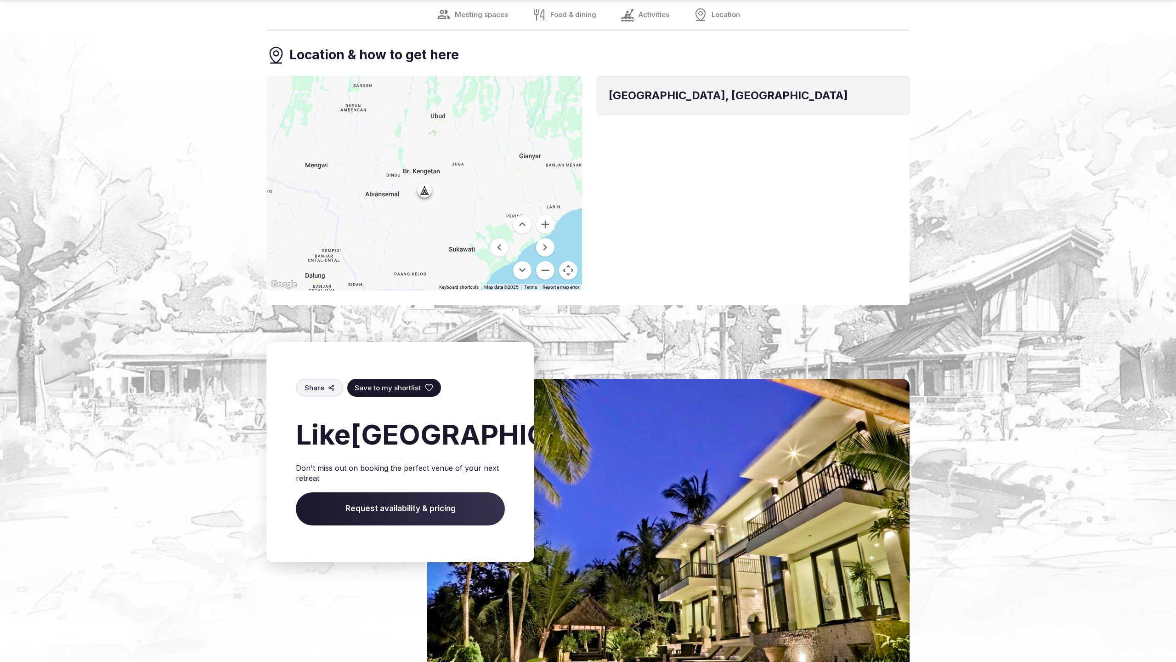
scroll to position [1640, 0]
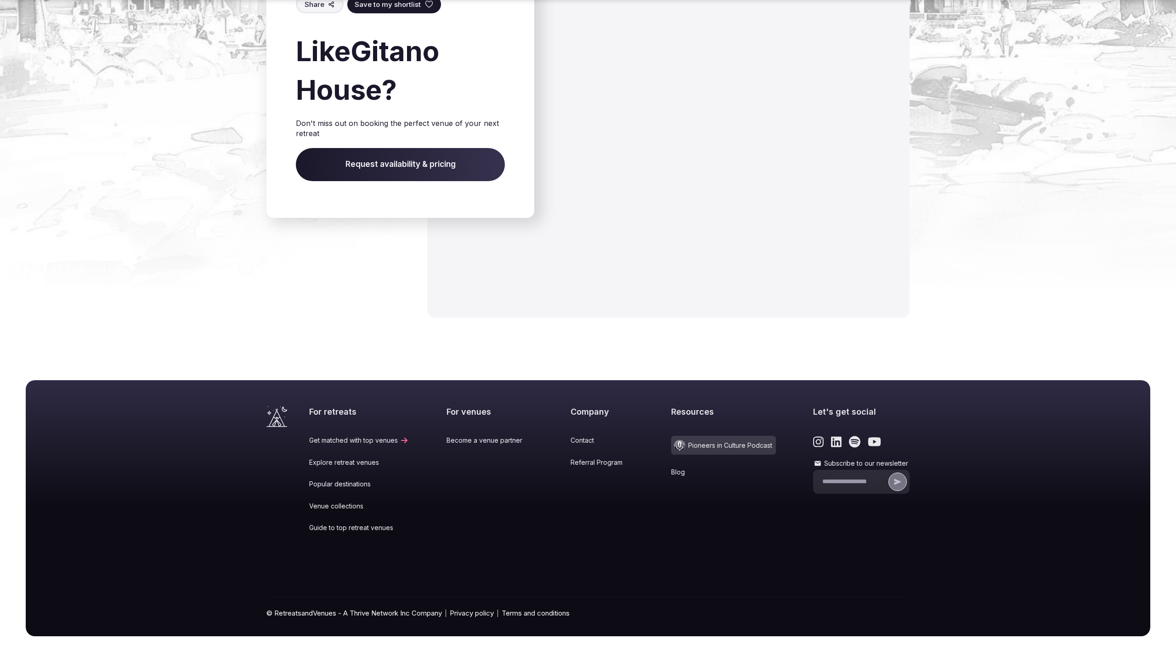
scroll to position [1163, 0]
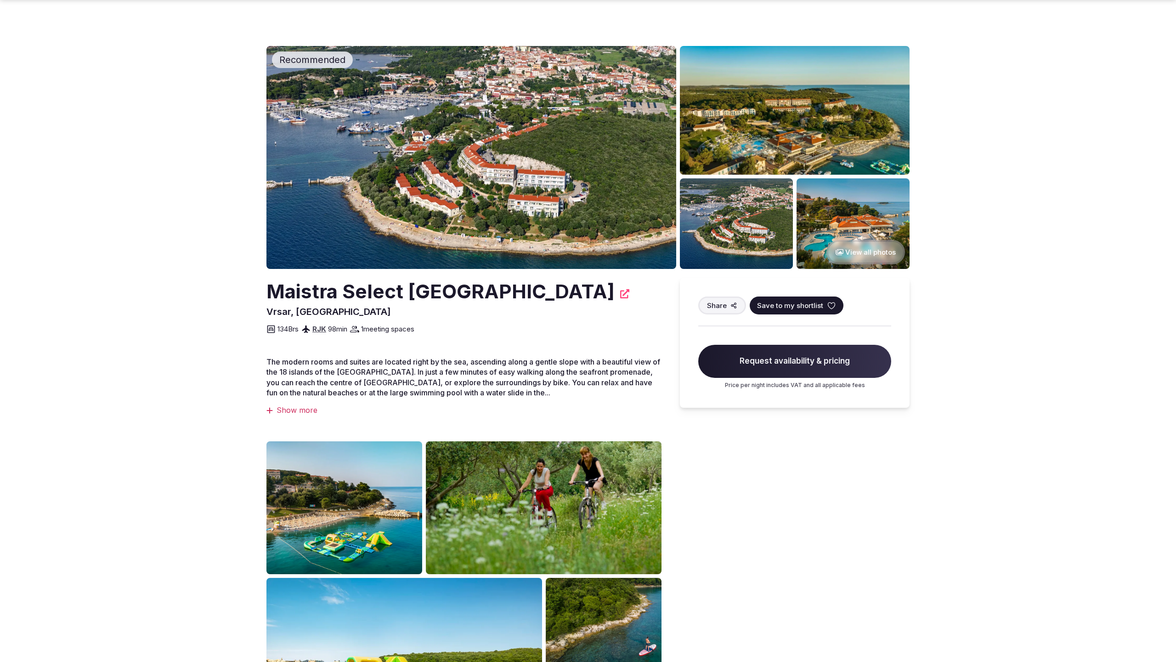
scroll to position [615, 0]
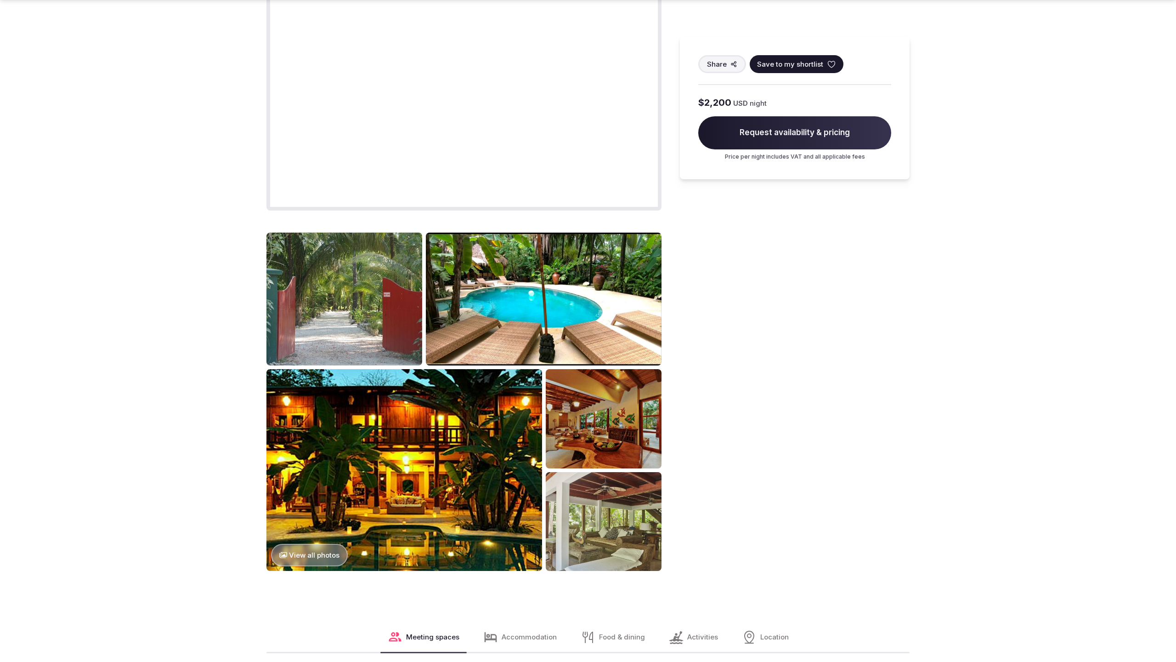
scroll to position [1257, 0]
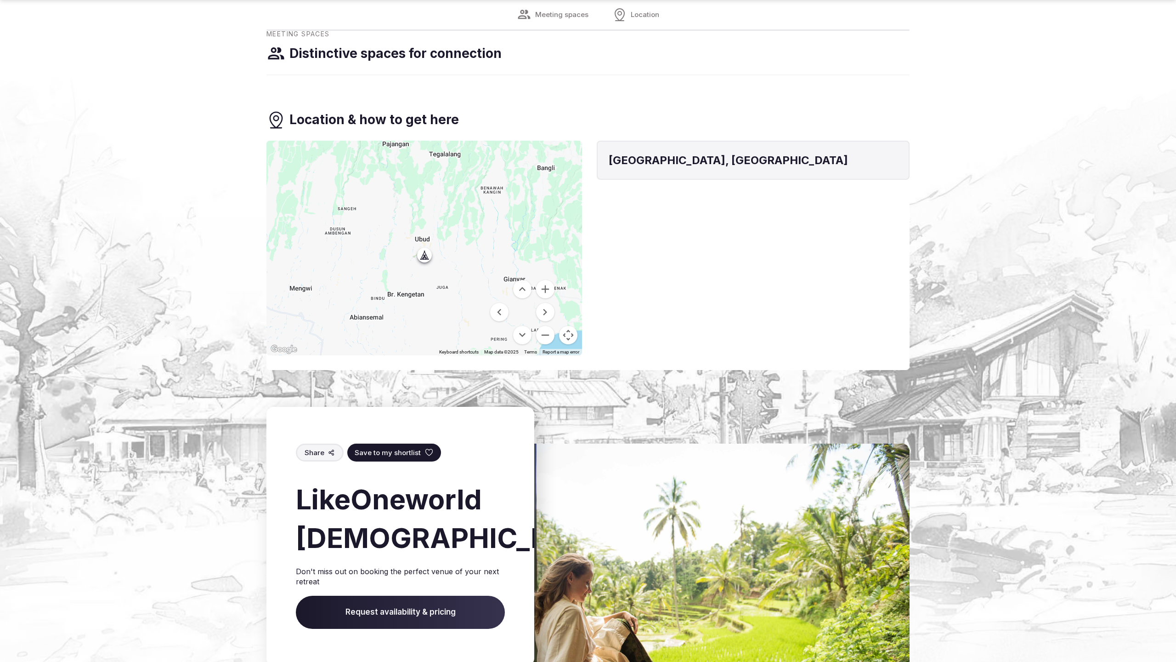
scroll to position [1063, 0]
